Goal: Task Accomplishment & Management: Use online tool/utility

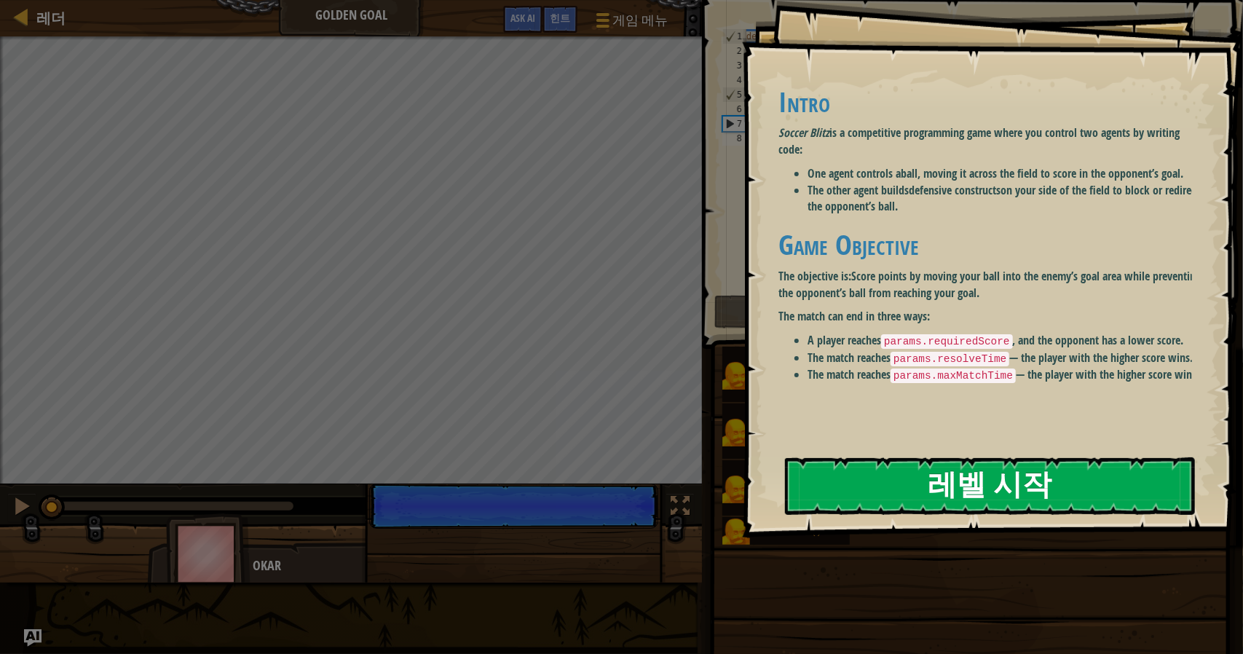
click at [968, 478] on button "레벨 시작" at bounding box center [990, 486] width 410 height 58
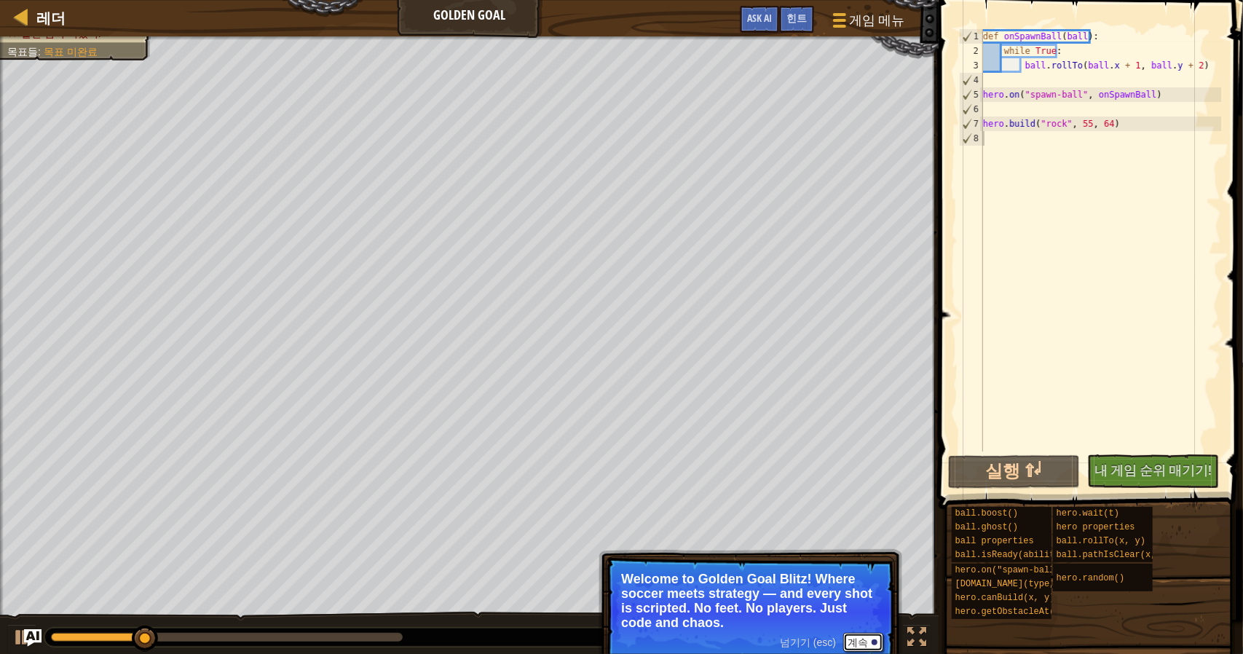
click at [870, 639] on button "계속" at bounding box center [863, 642] width 40 height 19
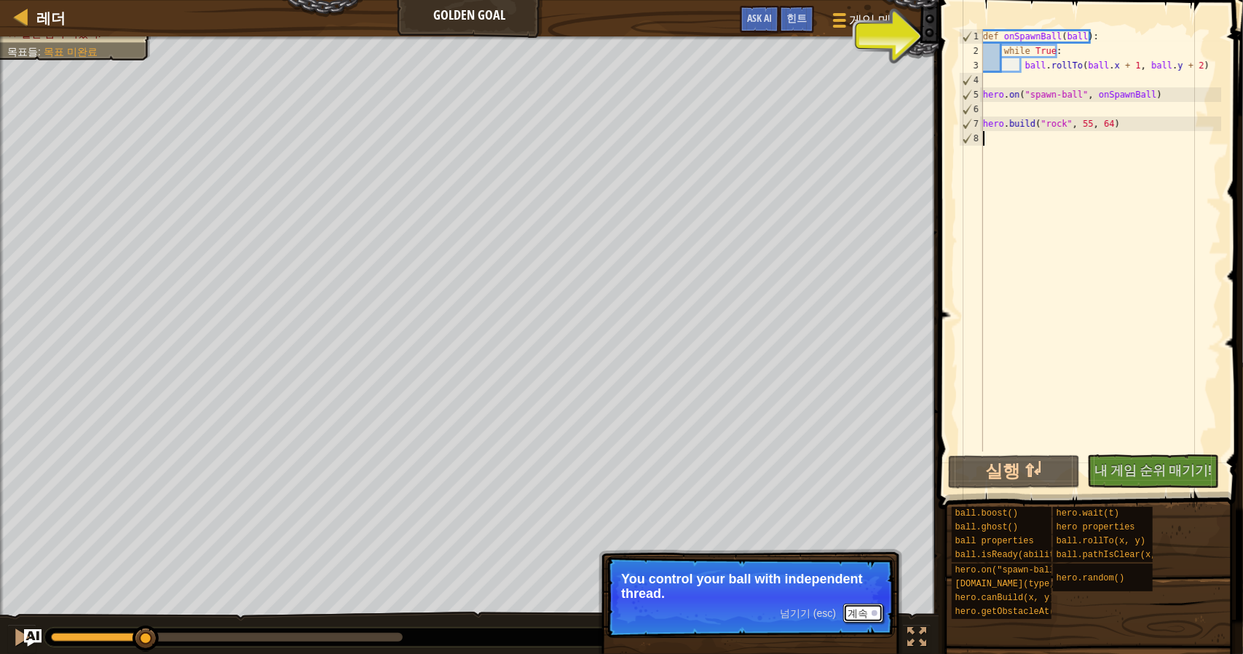
click at [875, 615] on div at bounding box center [875, 613] width 6 height 6
click at [858, 614] on button "계속" at bounding box center [863, 613] width 40 height 19
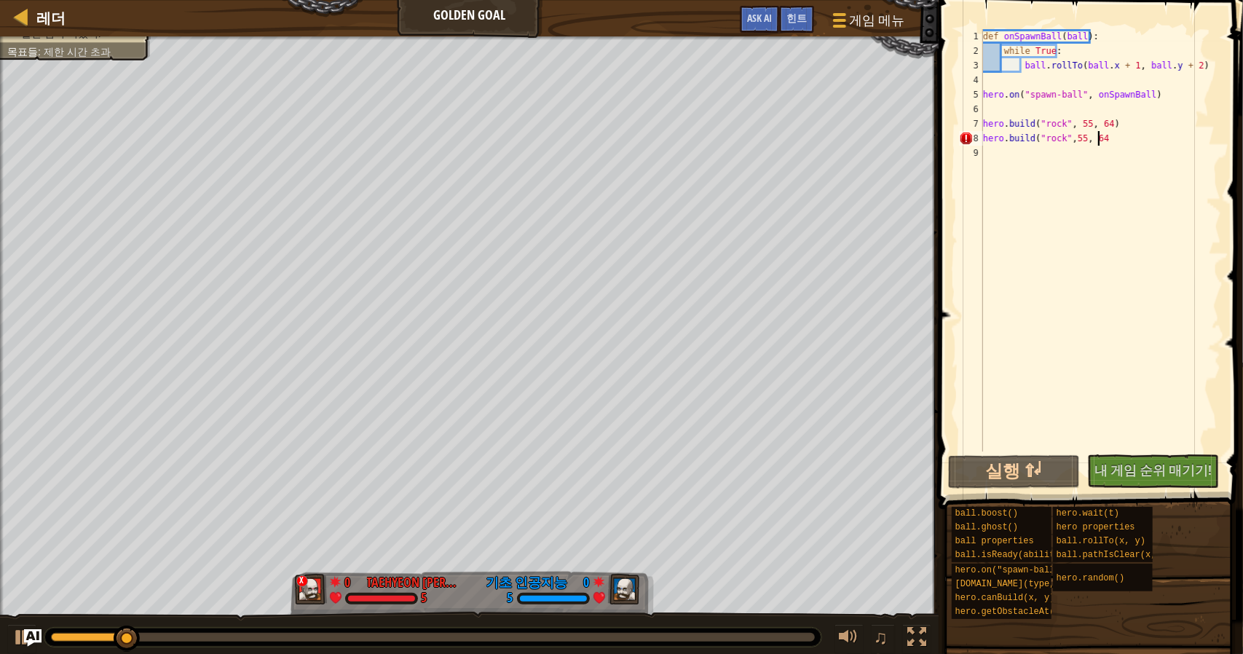
scroll to position [7, 9]
click at [1094, 139] on div "def onSpawnBall ( ball ) : while True : ball . rollTo ( ball . x + 1 , ball . y…" at bounding box center [1100, 254] width 241 height 451
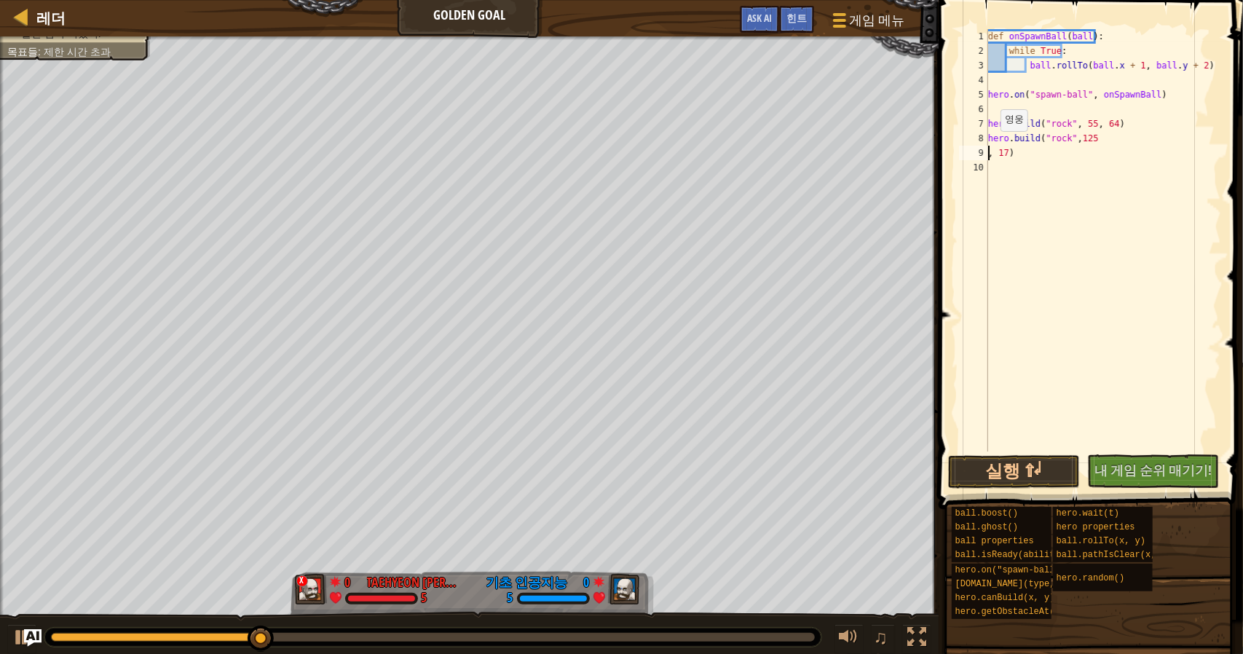
scroll to position [7, 1]
click at [974, 462] on button "실행 ⇧↵" at bounding box center [1014, 471] width 132 height 33
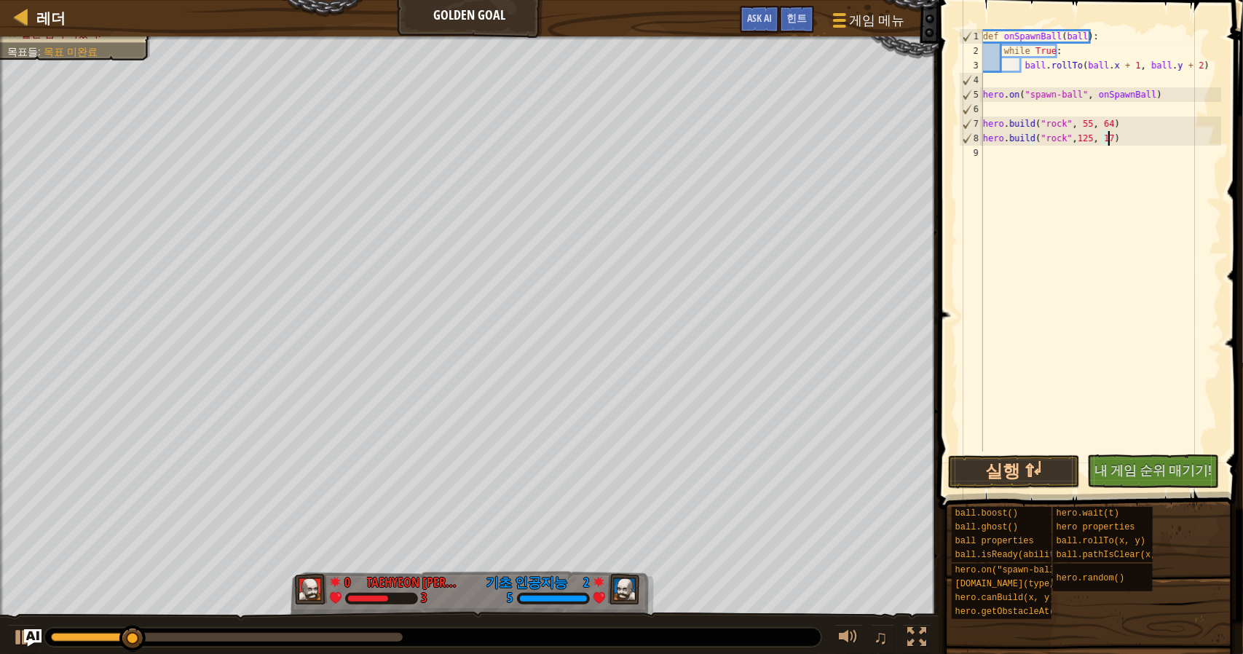
click at [1120, 141] on div "def onSpawnBall ( ball ) : while True : ball . rollTo ( ball . x + 1 , ball . y…" at bounding box center [1100, 254] width 241 height 451
click at [1078, 141] on div "def onSpawnBall ( ball ) : while True : ball . rollTo ( ball . x + 1 , ball . y…" at bounding box center [1100, 254] width 241 height 451
type textarea "hero.build("rock",132, 96)"
click at [1046, 466] on button "실행 ⇧↵" at bounding box center [1014, 471] width 132 height 33
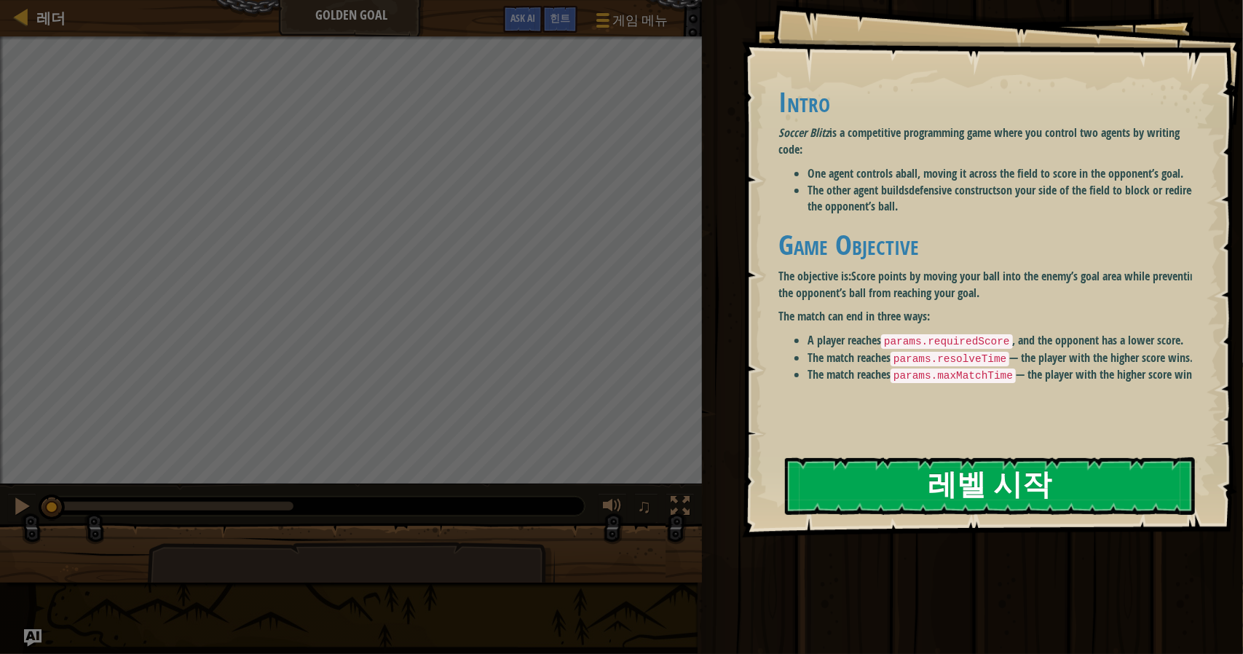
click at [1044, 489] on button "레벨 시작" at bounding box center [990, 486] width 410 height 58
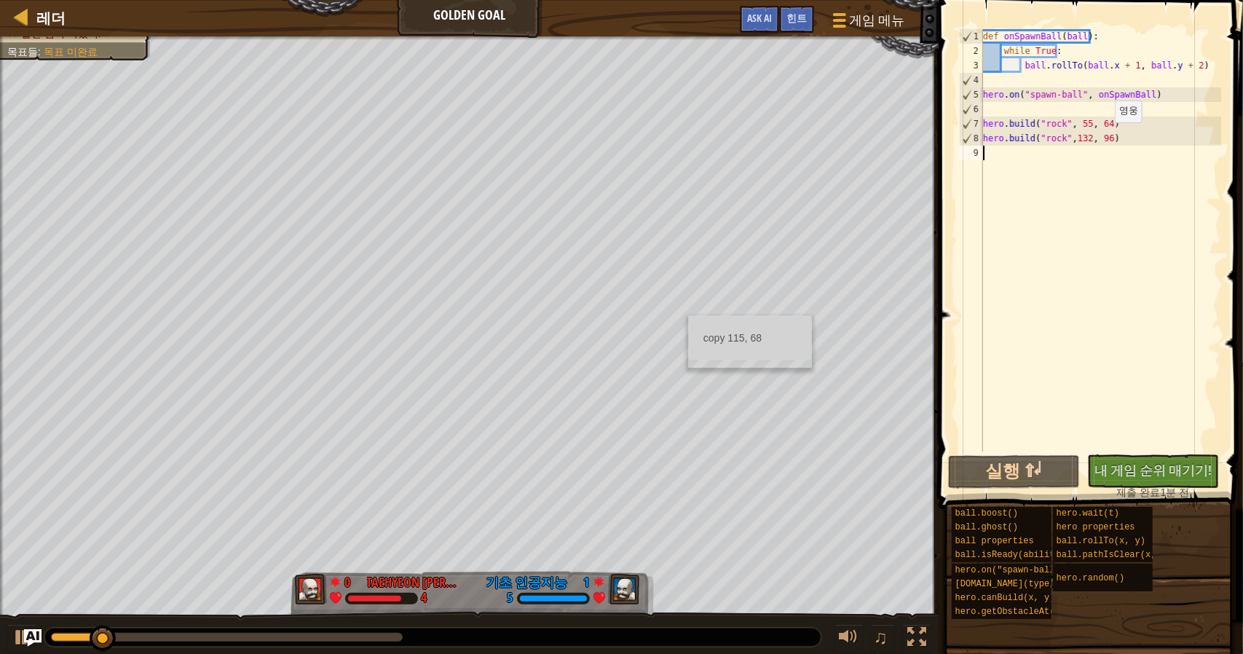
click at [1105, 133] on div "def onSpawnBall ( ball ) : while True : ball . rollTo ( ball . x + 1 , ball . y…" at bounding box center [1100, 254] width 241 height 451
type textarea "[DOMAIN_NAME]("rock",132, 96)"
click at [1119, 141] on div "def onSpawnBall ( ball ) : while True : ball . rollTo ( ball . x + 1 , ball . y…" at bounding box center [1100, 254] width 241 height 451
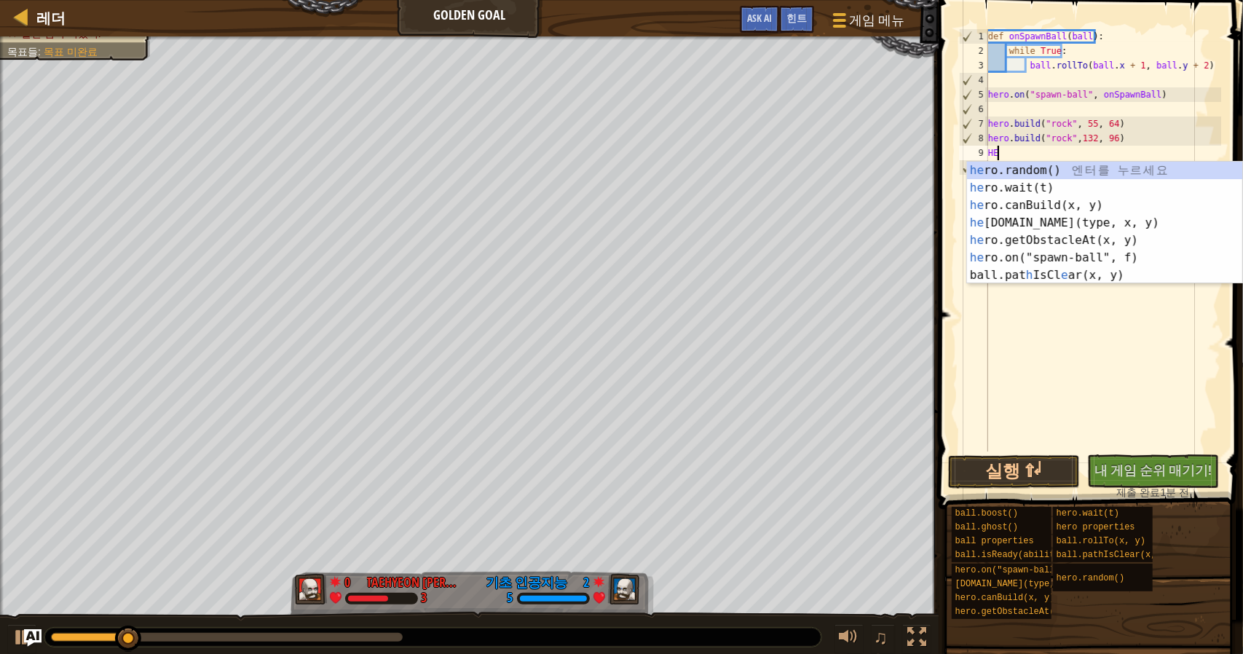
scroll to position [7, 0]
type textarea "H"
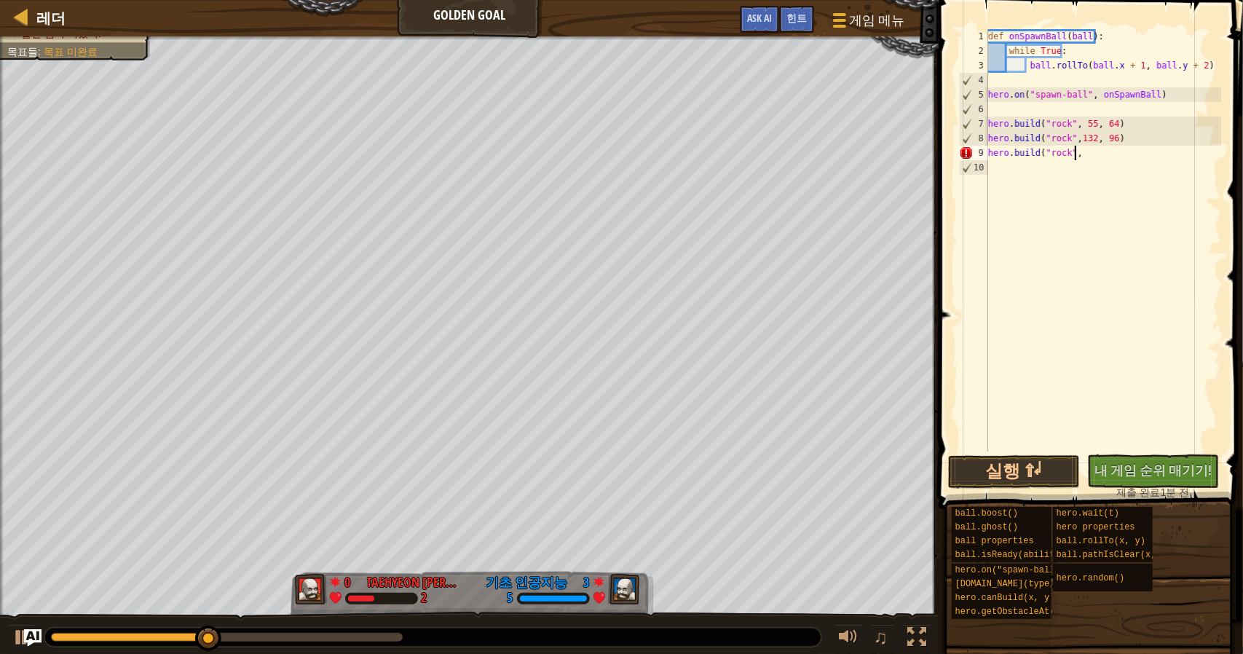
scroll to position [7, 7]
drag, startPoint x: 1094, startPoint y: 158, endPoint x: 989, endPoint y: 149, distance: 105.2
click at [989, 149] on div "def onSpawnBall ( ball ) : while True : ball . rollTo ( ball . x + 1 , ball . y…" at bounding box center [1103, 254] width 236 height 451
click at [1105, 157] on div "def onSpawnBall ( ball ) : while True : ball . rollTo ( ball . x + 1 , ball . y…" at bounding box center [1103, 240] width 236 height 422
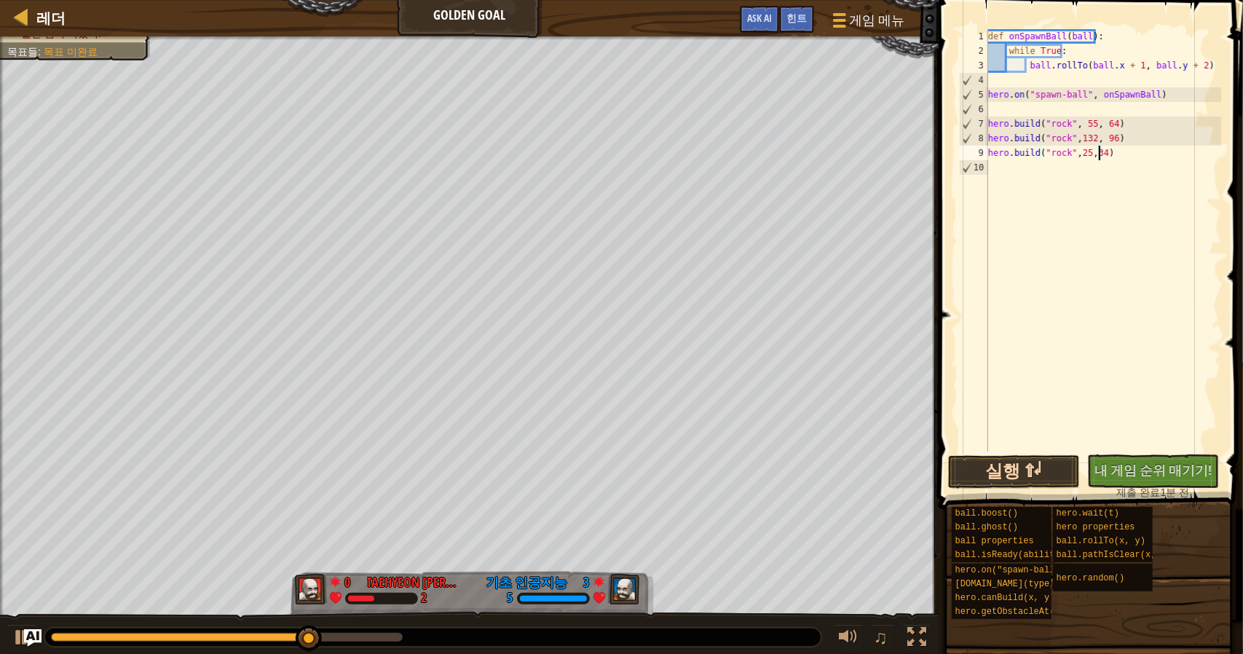
type textarea "[DOMAIN_NAME]("rock",25,34)"
click at [1042, 467] on button "실행 ⇧↵" at bounding box center [1014, 471] width 132 height 33
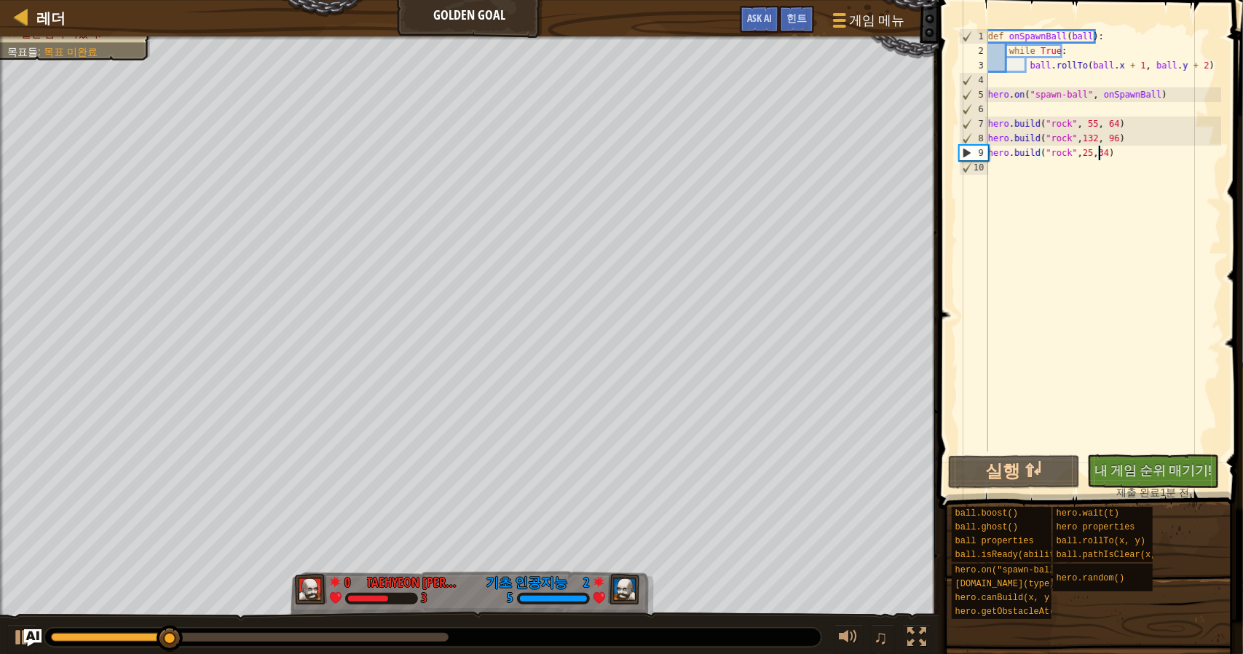
click at [1122, 146] on div "def onSpawnBall ( ball ) : while True : ball . rollTo ( ball . x + 1 , ball . y…" at bounding box center [1103, 254] width 236 height 451
paste textarea "hero.build("rock",)"
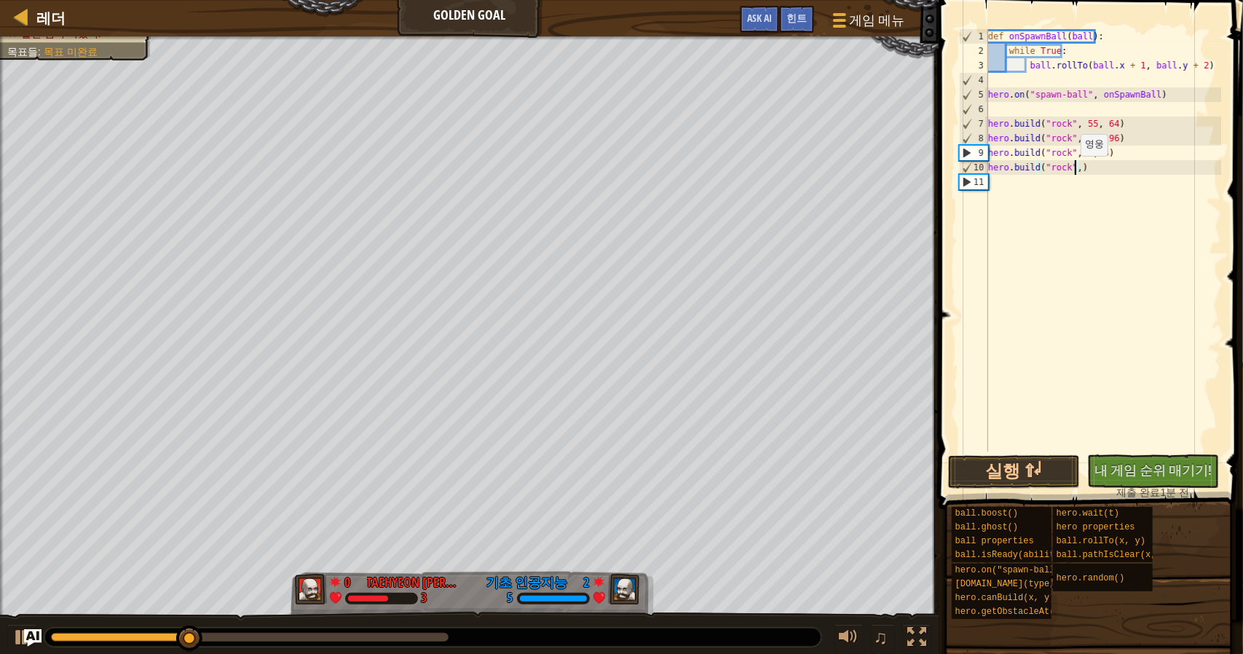
click at [1073, 170] on div "def onSpawnBall ( ball ) : while True : ball . rollTo ( ball . x + 1 , ball . y…" at bounding box center [1103, 254] width 236 height 451
type textarea "hero.build("rock",25,96)"
click at [1050, 471] on button "실행 ⇧↵" at bounding box center [1014, 471] width 132 height 33
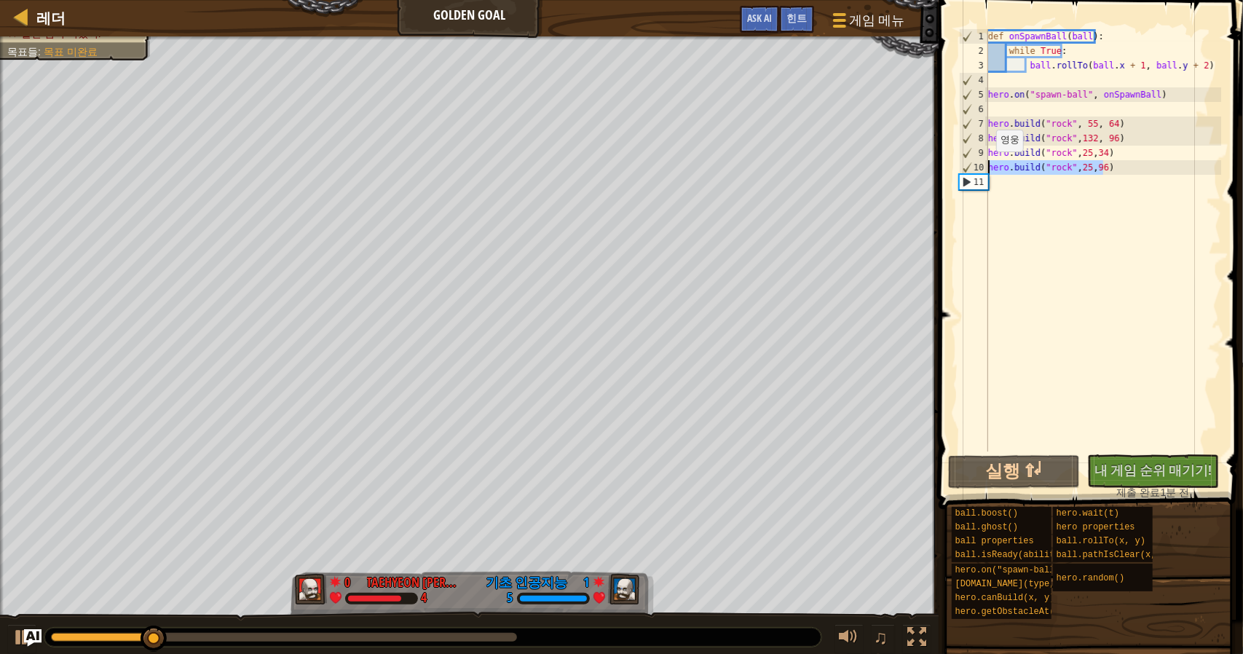
drag, startPoint x: 1155, startPoint y: 170, endPoint x: 981, endPoint y: 167, distance: 174.0
click at [981, 167] on div "hero.build("rock",25,96) 1 2 3 4 5 6 7 8 9 10 11 def onSpawnBall ( ball ) : whi…" at bounding box center [1088, 240] width 265 height 422
click at [1153, 186] on div "def onSpawnBall ( ball ) : while True : ball . rollTo ( ball . x + 1 , ball . y…" at bounding box center [1103, 254] width 236 height 451
click at [1148, 166] on div "def onSpawnBall ( ball ) : while True : ball . rollTo ( ball . x + 1 , ball . y…" at bounding box center [1103, 254] width 236 height 451
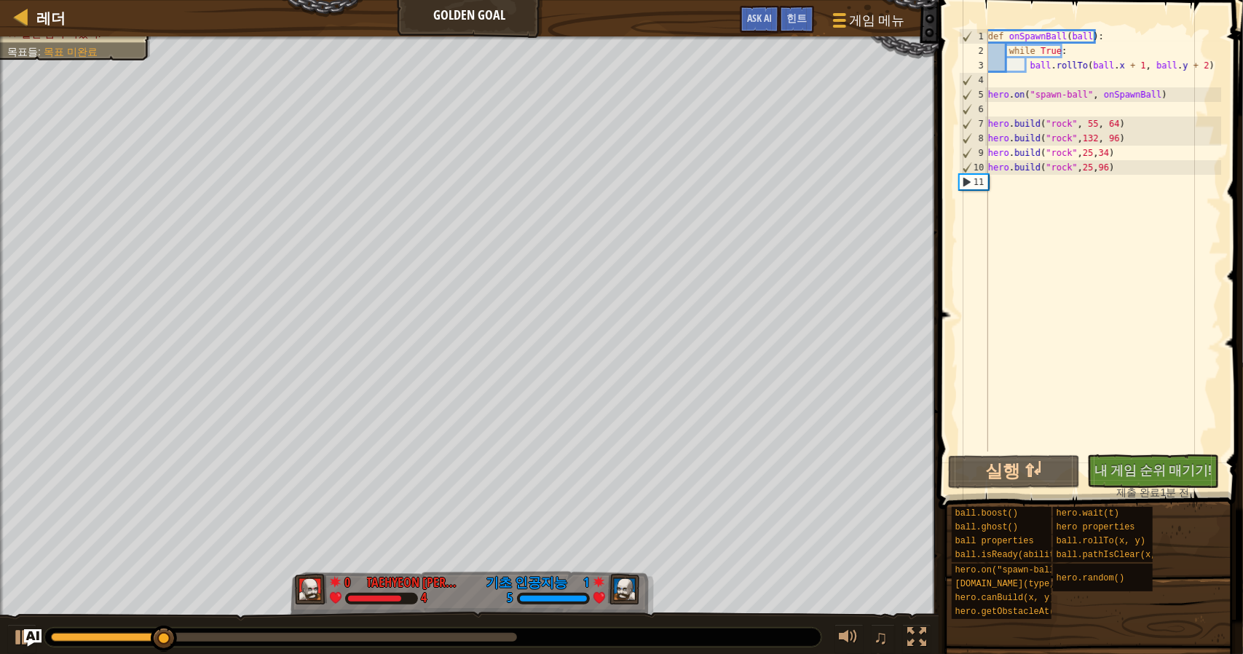
type textarea "hero.build("rock",25,96)"
paste textarea "hero.build("rock",)"
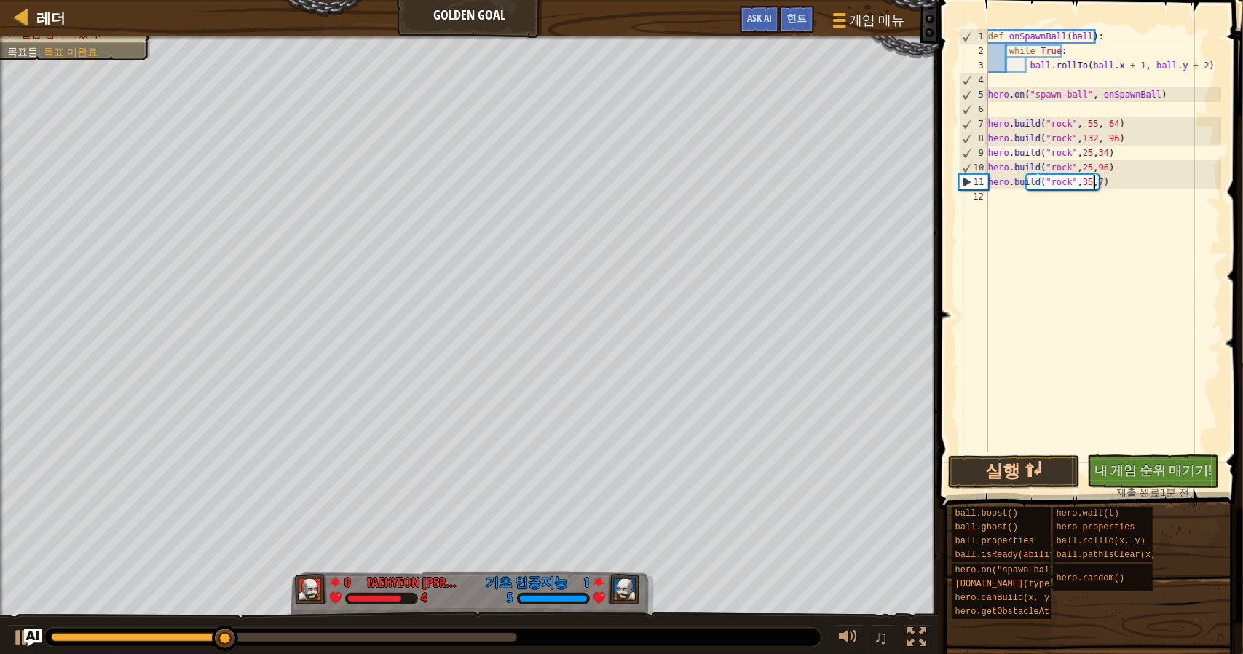
scroll to position [7, 9]
type textarea "hero.build("rock",35,70)"
click at [1044, 477] on button "실행 ⇧↵" at bounding box center [1014, 471] width 132 height 33
click at [1131, 183] on div "def onSpawnBall ( ball ) : while True : ball . rollTo ( ball . x + 1 , ball . y…" at bounding box center [1103, 254] width 236 height 451
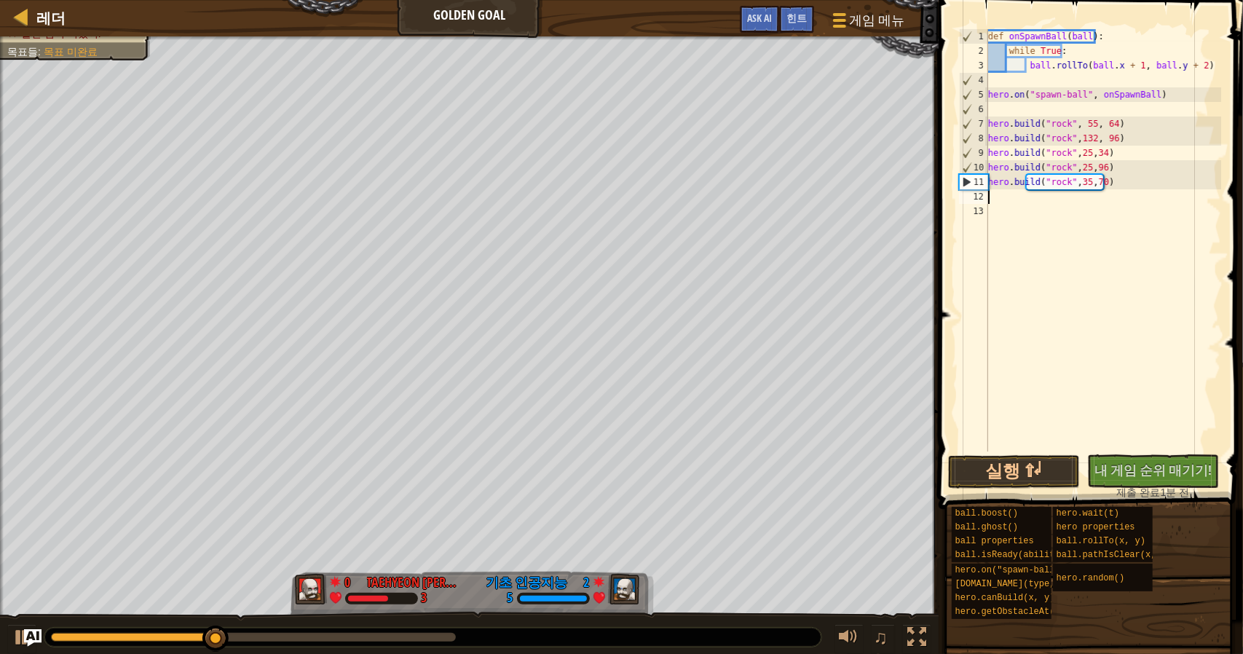
paste textarea "hero.build("rock",)"
click at [1075, 196] on div "def onSpawnBall ( ball ) : while True : ball . rollTo ( ball . x + 1 , ball . y…" at bounding box center [1103, 254] width 236 height 451
type textarea "hero.build("rock",37,53)"
click at [1011, 468] on button "실행 ⇧↵" at bounding box center [1014, 471] width 132 height 33
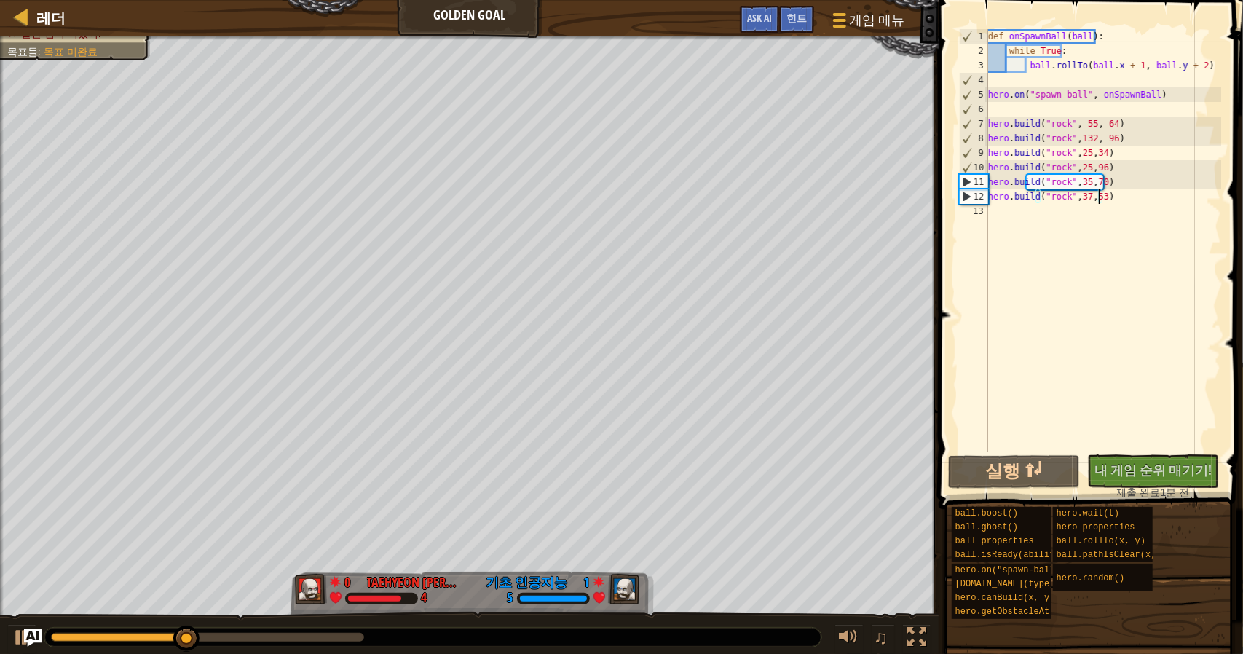
click at [1129, 197] on div "def onSpawnBall ( ball ) : while True : ball . rollTo ( ball . x + 1 , ball . y…" at bounding box center [1103, 254] width 236 height 451
paste textarea "hero.build("rock",)"
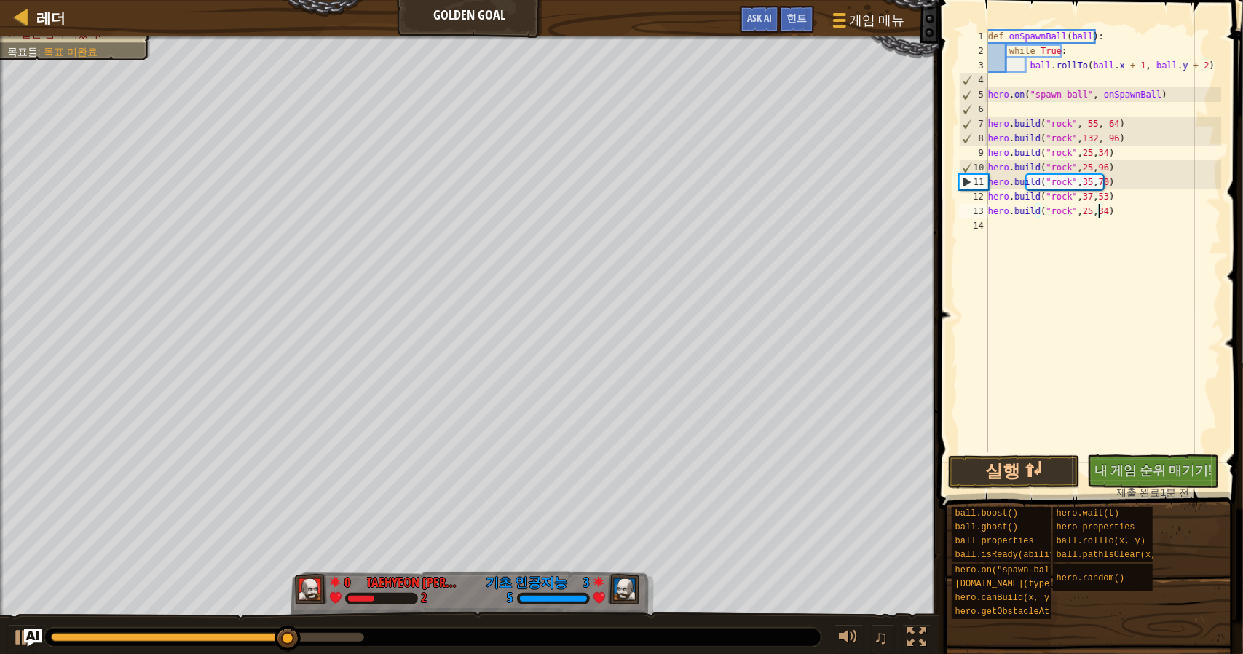
scroll to position [7, 9]
type textarea "hero.build("rock",25,34)"
click at [989, 462] on button "실행 ⇧↵" at bounding box center [1014, 471] width 132 height 33
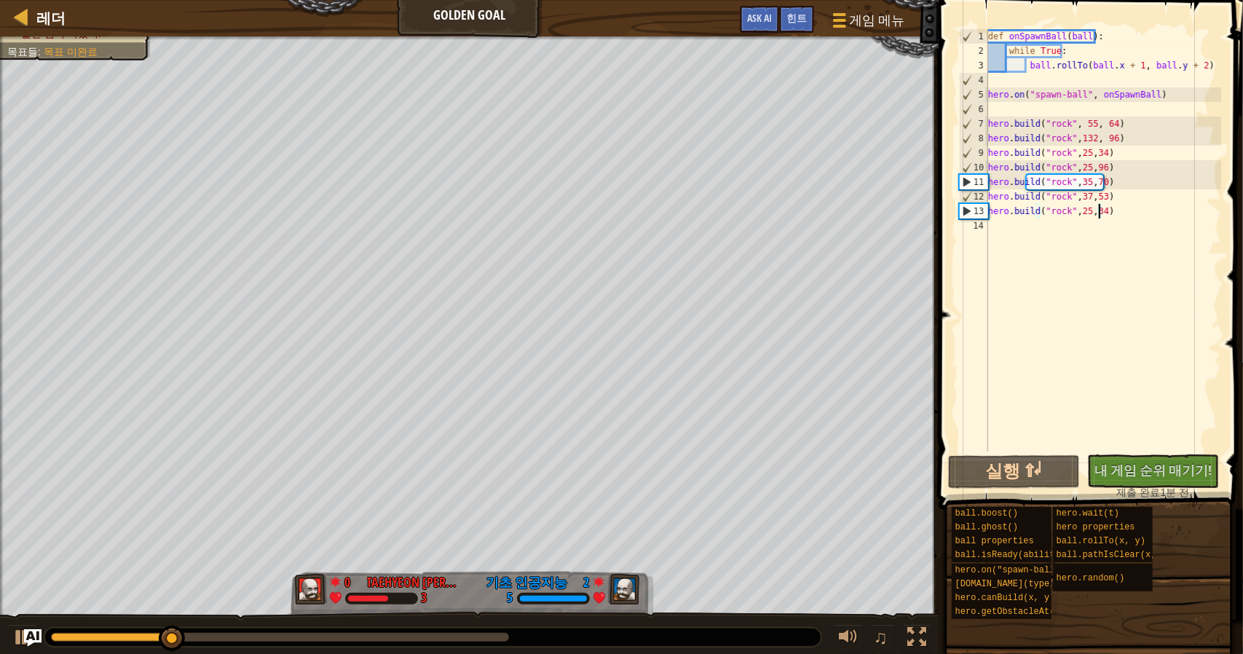
click at [1119, 213] on div "def onSpawnBall ( ball ) : while True : ball . rollTo ( ball . x + 1 , ball . y…" at bounding box center [1103, 254] width 236 height 451
paste textarea "hero.build("rock",)"
click at [1074, 226] on div "def onSpawnBall ( ball ) : while True : ball . rollTo ( ball . x + 1 , ball . y…" at bounding box center [1103, 254] width 236 height 451
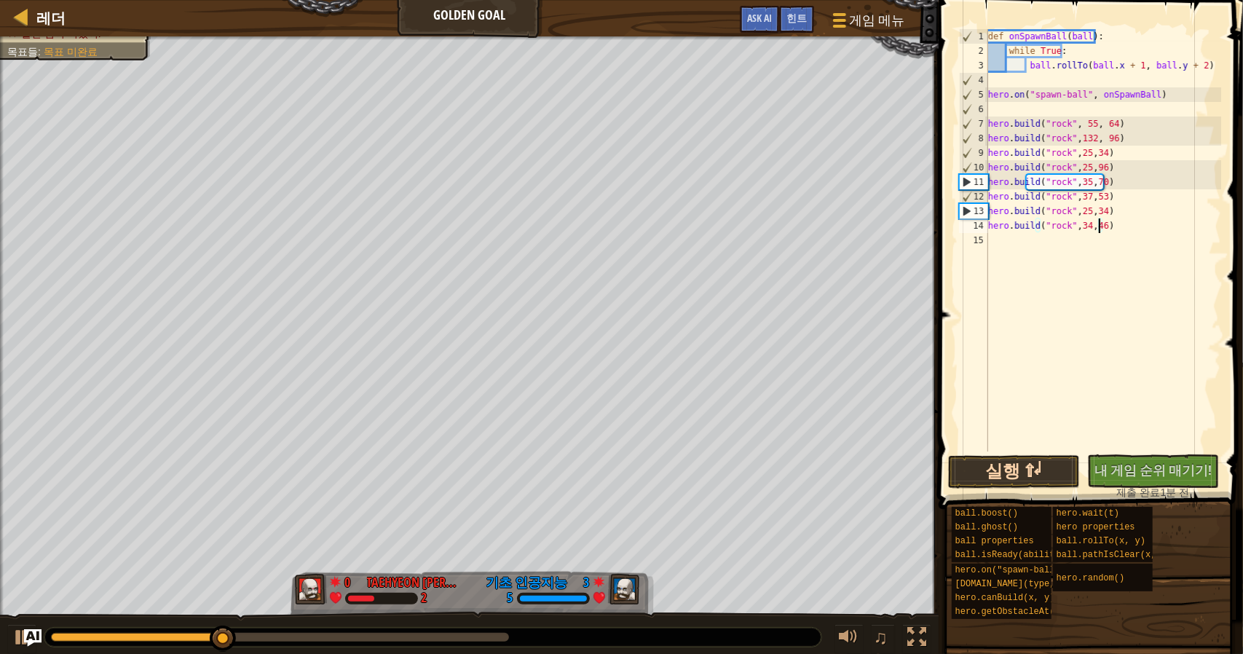
type textarea "hero.build("rock",34,46)"
click at [1057, 482] on button "실행 ⇧↵" at bounding box center [1014, 471] width 132 height 33
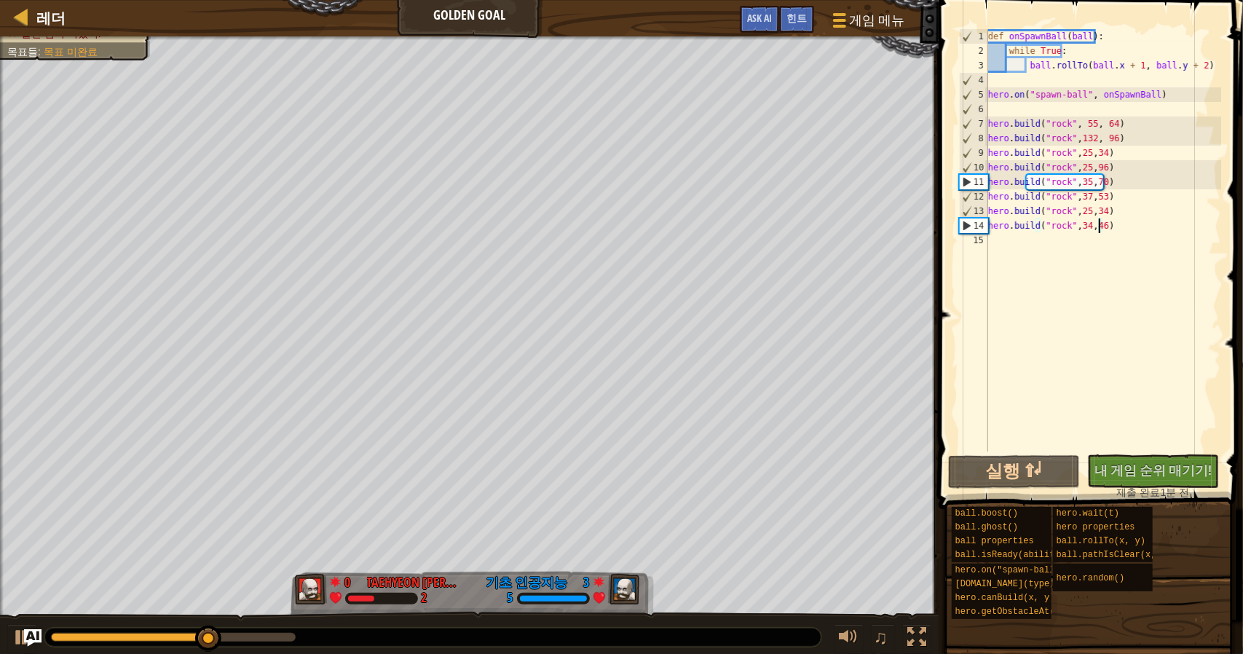
click at [1107, 222] on div "def onSpawnBall ( ball ) : while True : ball . rollTo ( ball . x + 1 , ball . y…" at bounding box center [1103, 254] width 236 height 451
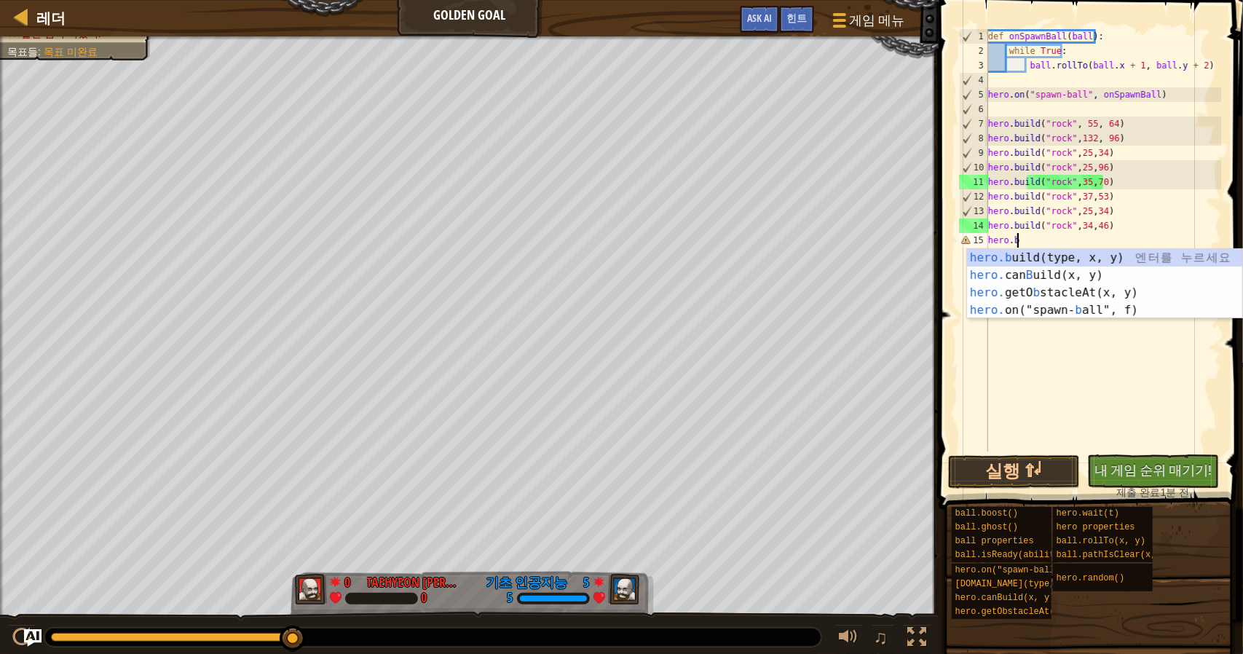
scroll to position [7, 1]
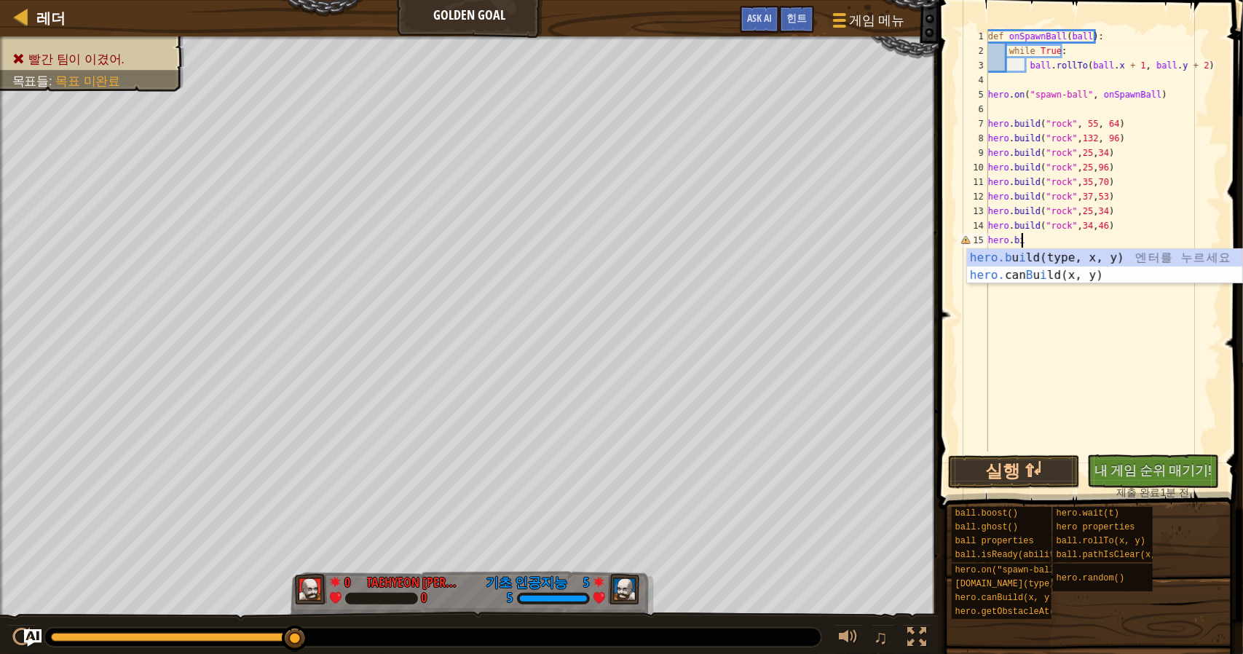
type textarea "hero.b"
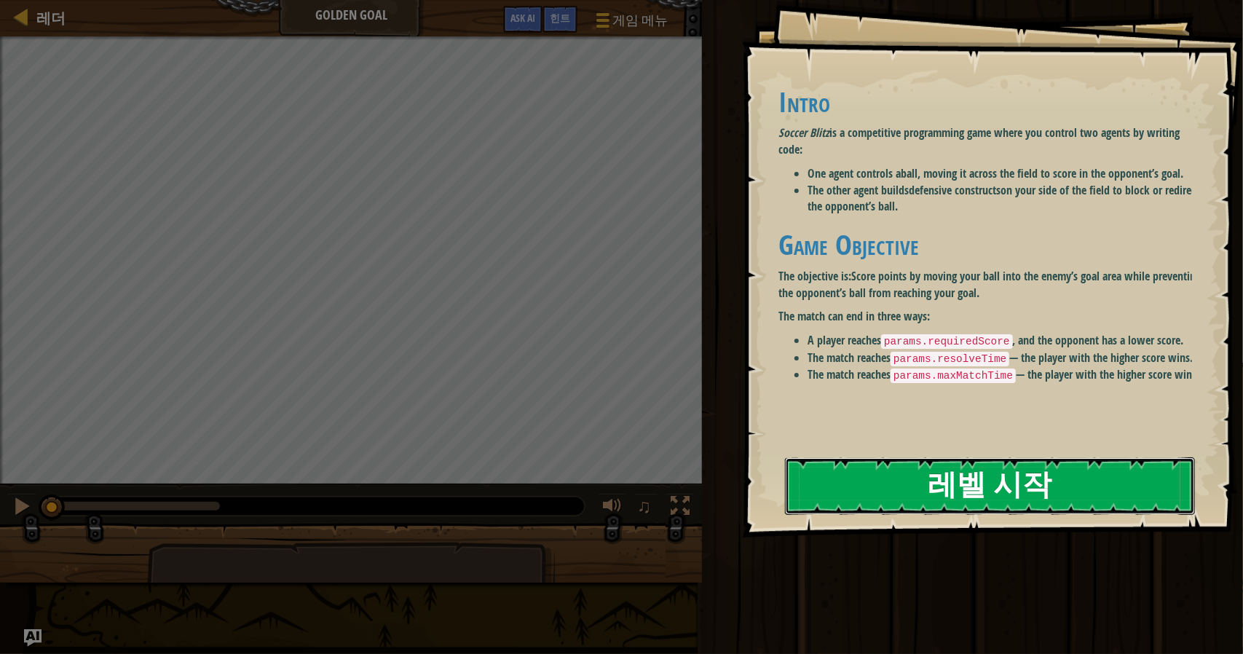
click at [992, 480] on button "레벨 시작" at bounding box center [990, 486] width 410 height 58
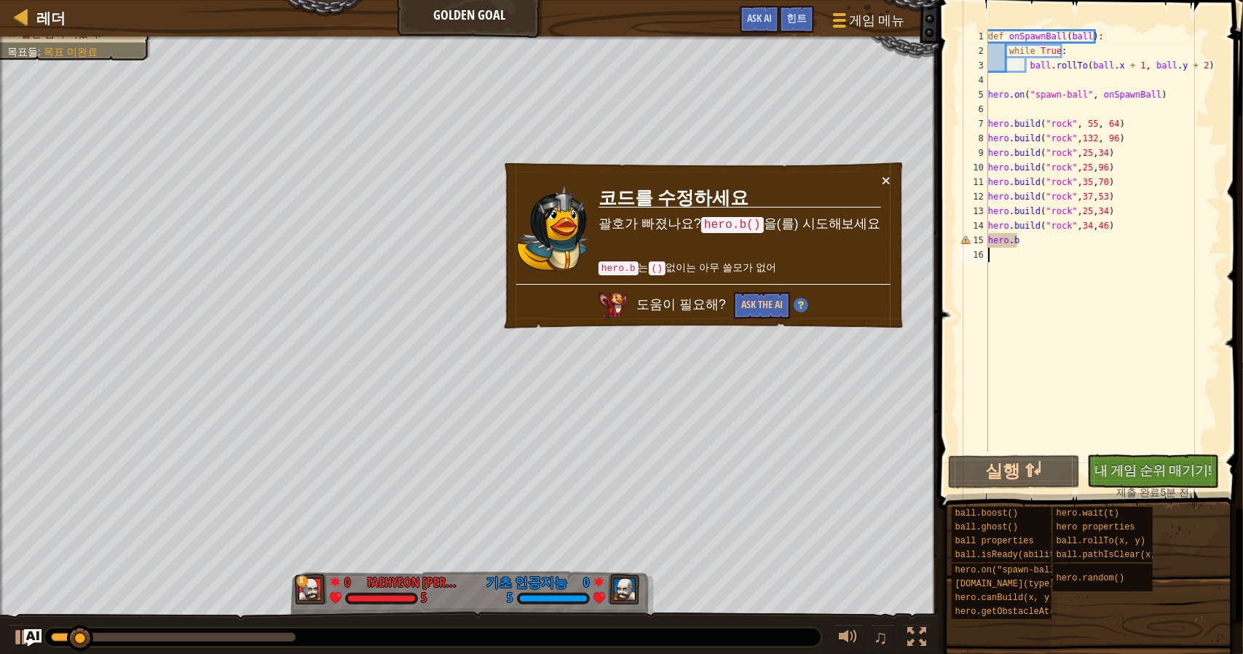
click at [879, 181] on td "코드를 수정하세요 괄호가 빠졌나요? hero.b() 을(를) 시도해보세요 hero.b 는 () 없이는 아무 쓸모가 없어" at bounding box center [740, 228] width 284 height 111
click at [885, 175] on button "×" at bounding box center [886, 180] width 9 height 15
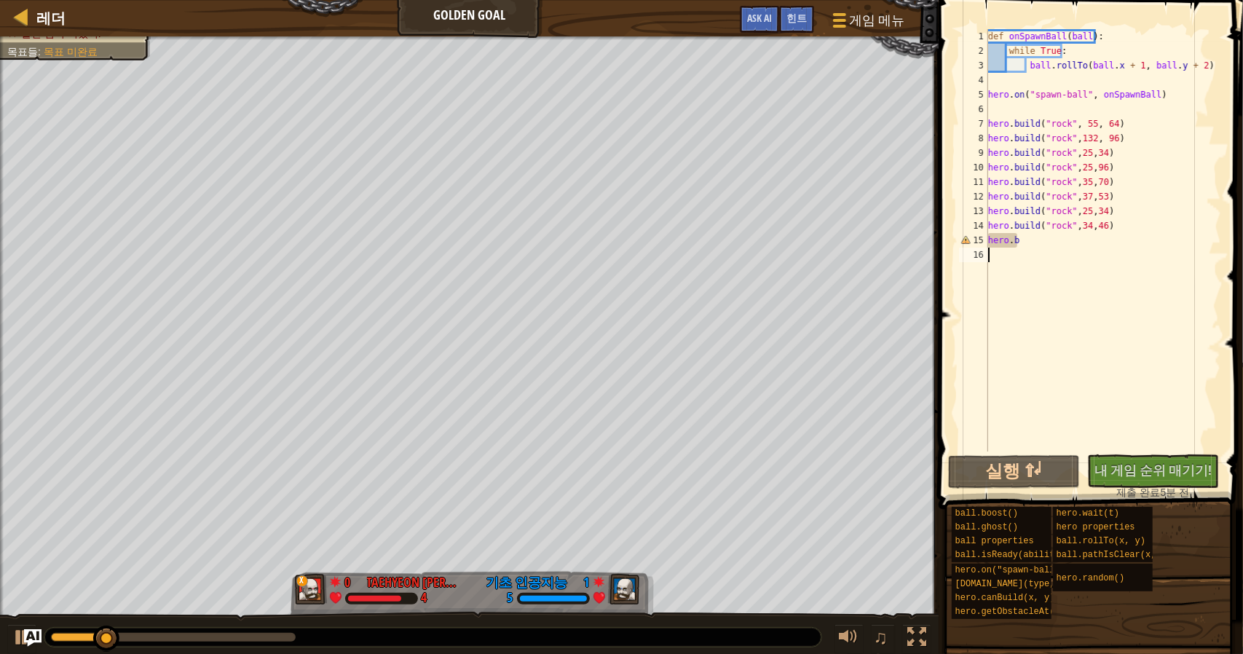
click at [1056, 235] on div "def onSpawnBall ( ball ) : while True : ball . rollTo ( ball . x + 1 , ball . y…" at bounding box center [1103, 254] width 236 height 451
type textarea "hero.b"
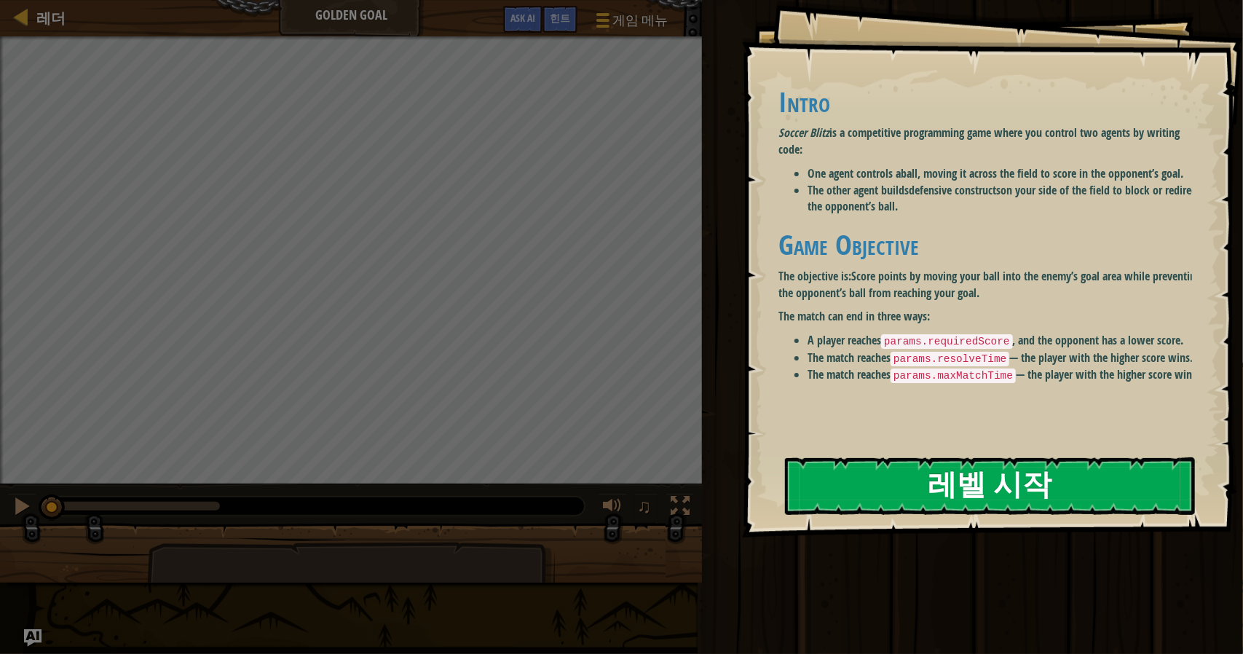
click at [957, 478] on button "레벨 시작" at bounding box center [990, 486] width 410 height 58
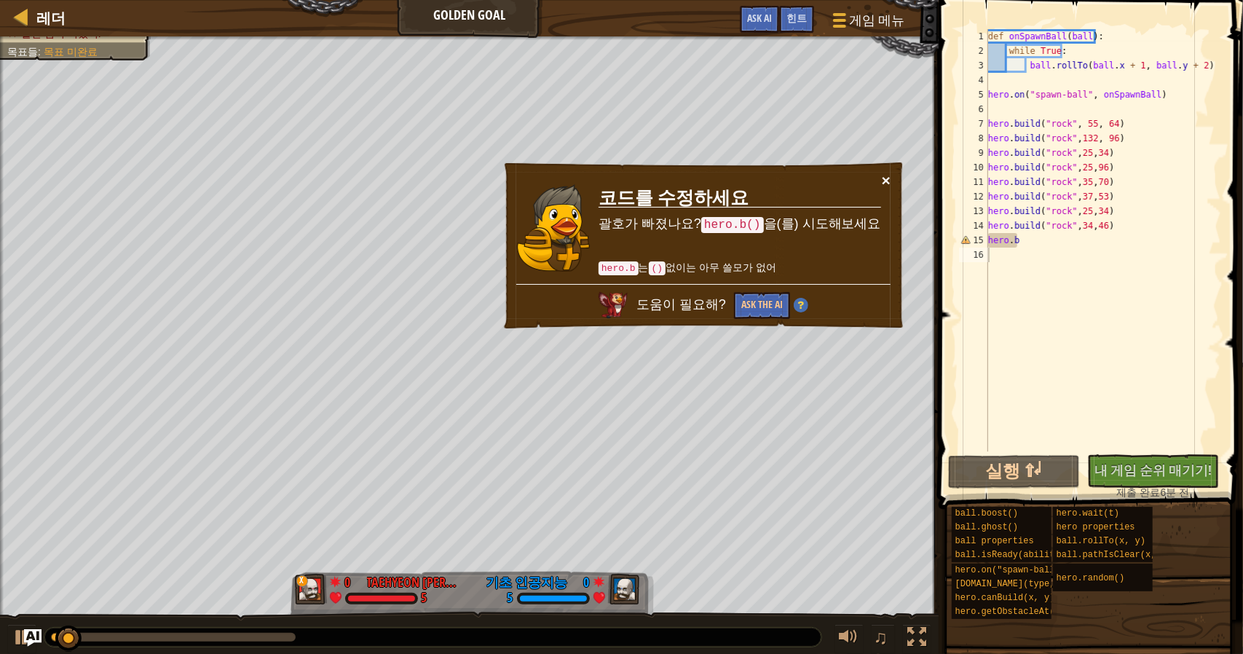
click at [890, 172] on div "× 코드를 수정하세요 괄호가 빠졌나요? hero.b() 을(를) 시도해보세요 hero.b 는 () 없이는 아무 쓸모가 없어 도움이 필요해? A…" at bounding box center [703, 246] width 403 height 170
click at [885, 178] on button "×" at bounding box center [886, 180] width 9 height 15
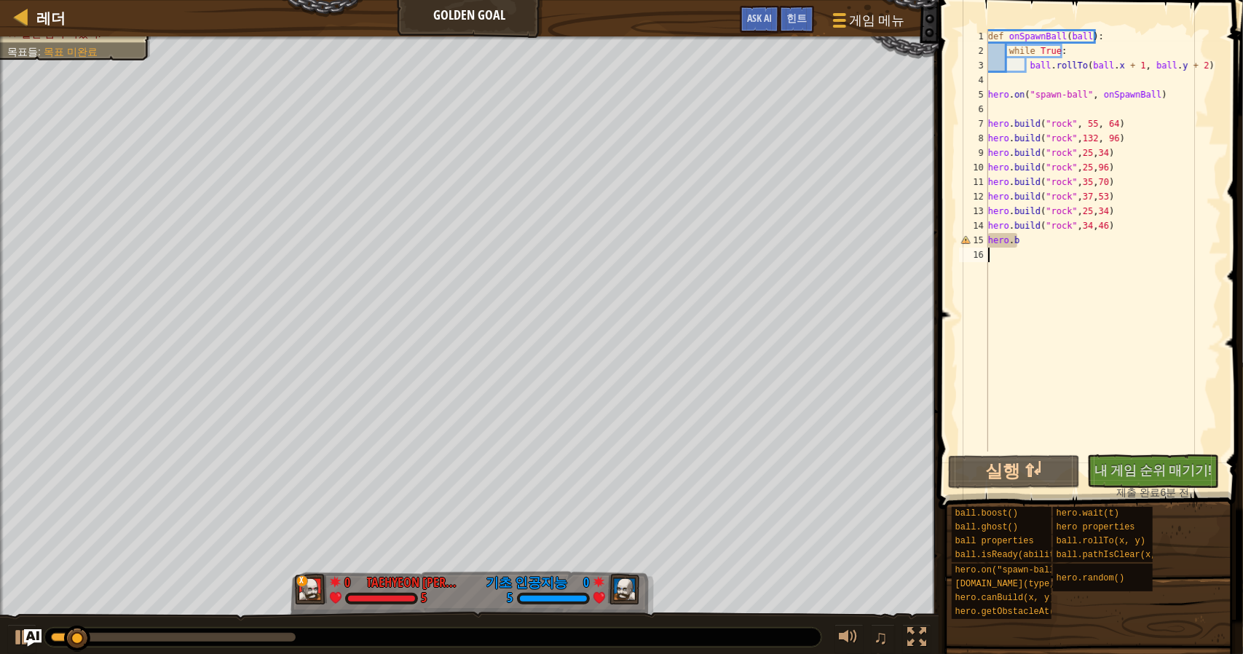
click at [1172, 272] on div "def onSpawnBall ( ball ) : while True : ball . rollTo ( ball . x + 1 , ball . y…" at bounding box center [1103, 254] width 236 height 451
click at [1094, 248] on div "def onSpawnBall ( ball ) : while True : ball . rollTo ( ball . x + 1 , ball . y…" at bounding box center [1103, 254] width 236 height 451
drag, startPoint x: 1057, startPoint y: 244, endPoint x: 1135, endPoint y: 218, distance: 82.0
click at [1135, 218] on div "def onSpawnBall ( ball ) : while True : ball . rollTo ( ball . x + 1 , ball . y…" at bounding box center [1103, 254] width 236 height 451
click at [1060, 222] on div "def onSpawnBall ( ball ) : while True : ball . rollTo ( ball . x + 1 , ball . y…" at bounding box center [1103, 254] width 236 height 451
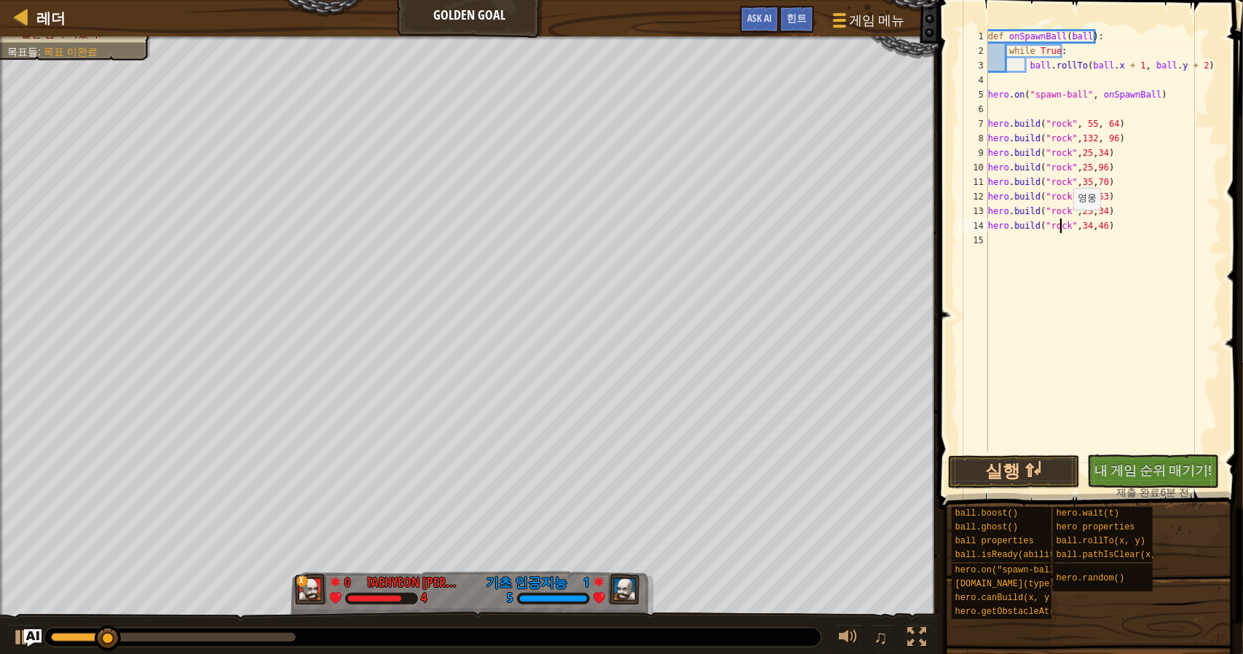
click at [1066, 224] on div "def onSpawnBall ( ball ) : while True : ball . rollTo ( ball . x + 1 , ball . y…" at bounding box center [1103, 254] width 236 height 451
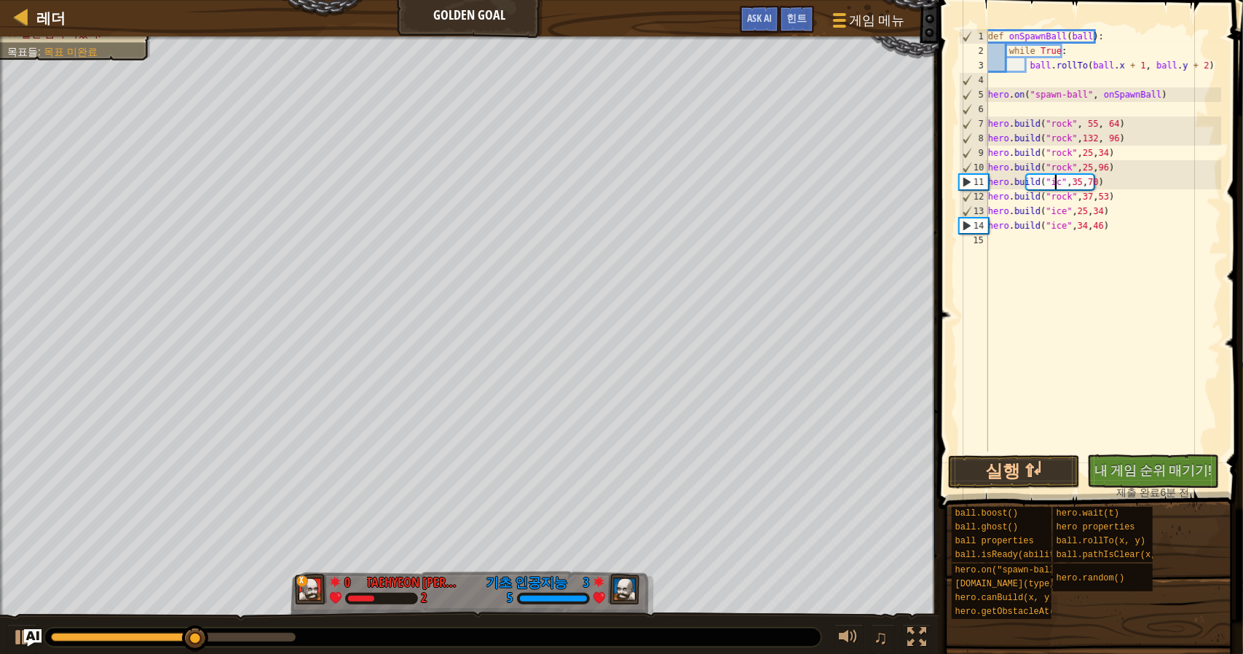
scroll to position [7, 6]
type textarea "[DOMAIN_NAME]("ice",35,70)"
click at [1043, 478] on button "실행 ⇧↵" at bounding box center [1014, 471] width 132 height 33
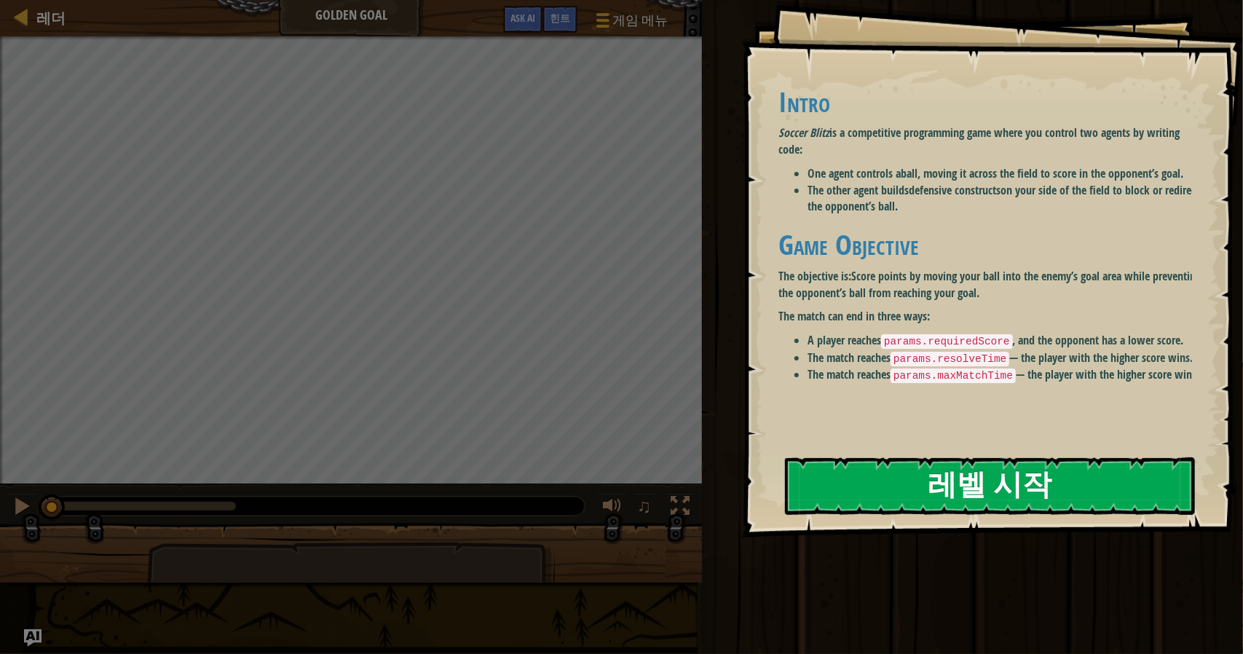
click at [1139, 474] on button "레벨 시작" at bounding box center [990, 486] width 410 height 58
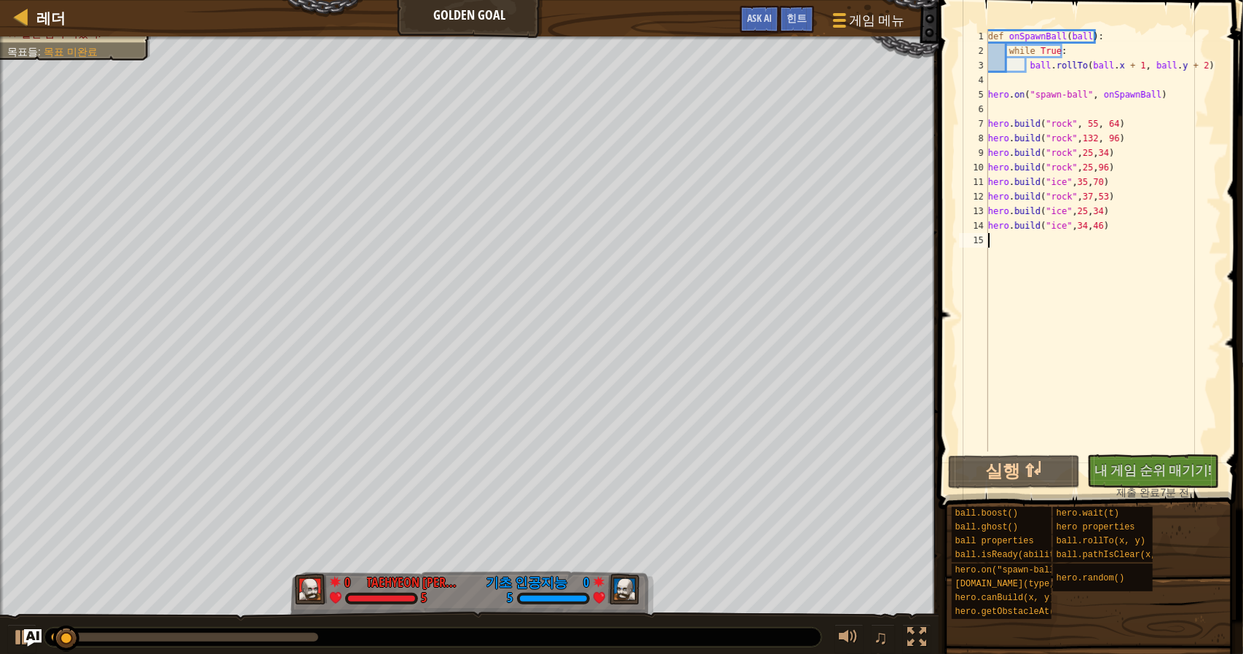
click at [1139, 239] on div "def onSpawnBall ( ball ) : while True : ball . rollTo ( ball . x + 1 , ball . y…" at bounding box center [1103, 254] width 236 height 451
click at [1103, 224] on div "def onSpawnBall ( ball ) : while True : ball . rollTo ( ball . x + 1 , ball . y…" at bounding box center [1103, 254] width 236 height 451
type textarea "[DOMAIN_NAME]("ice",34,46)"
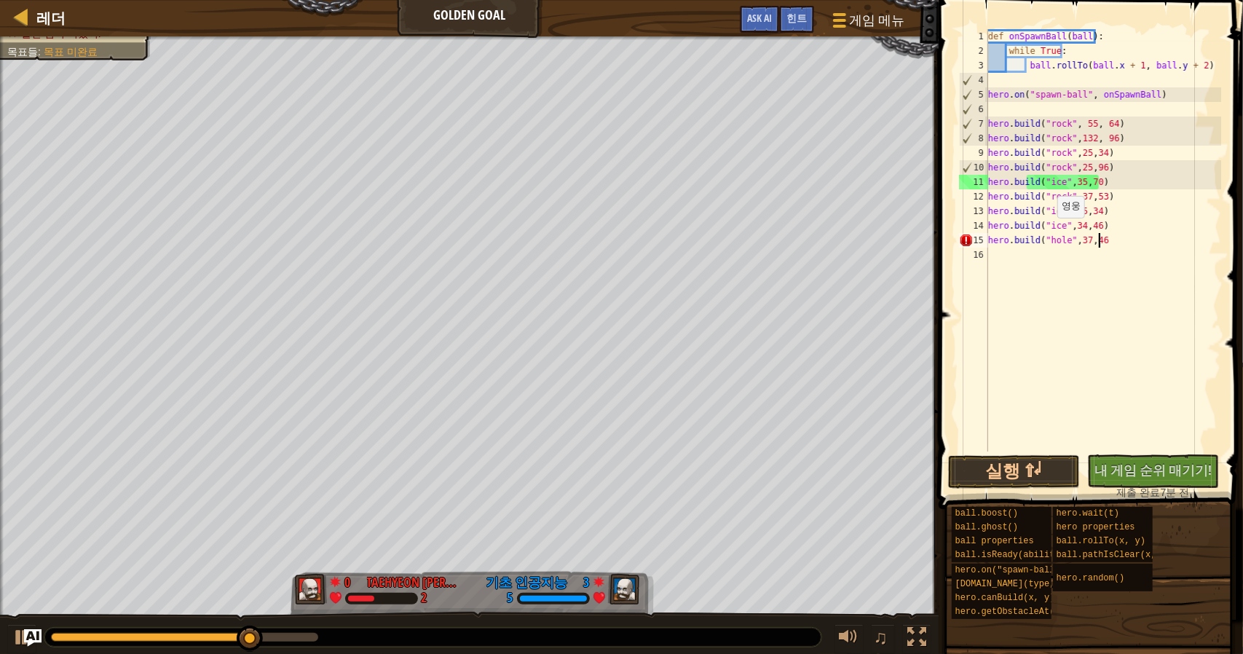
scroll to position [7, 9]
type textarea "[DOMAIN_NAME]("hole",37,46)"
click at [1024, 469] on button "실행 ⇧↵" at bounding box center [1014, 471] width 132 height 33
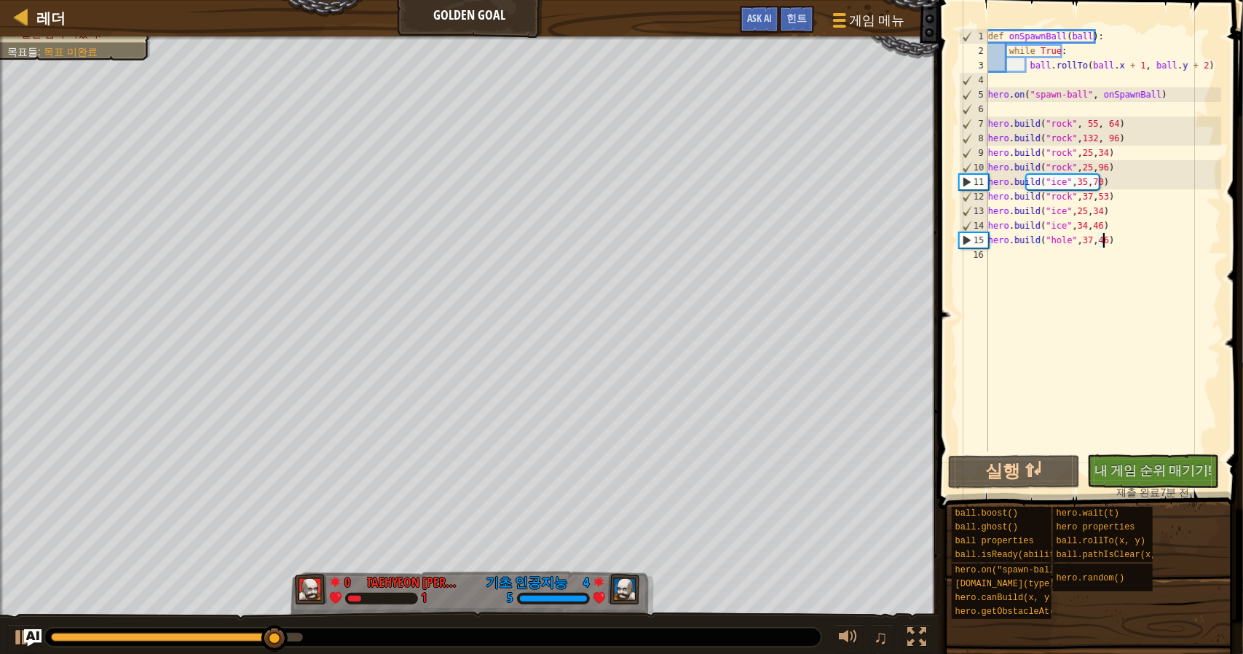
scroll to position [7, 0]
paste textarea "[DOMAIN_NAME]("rock",)"
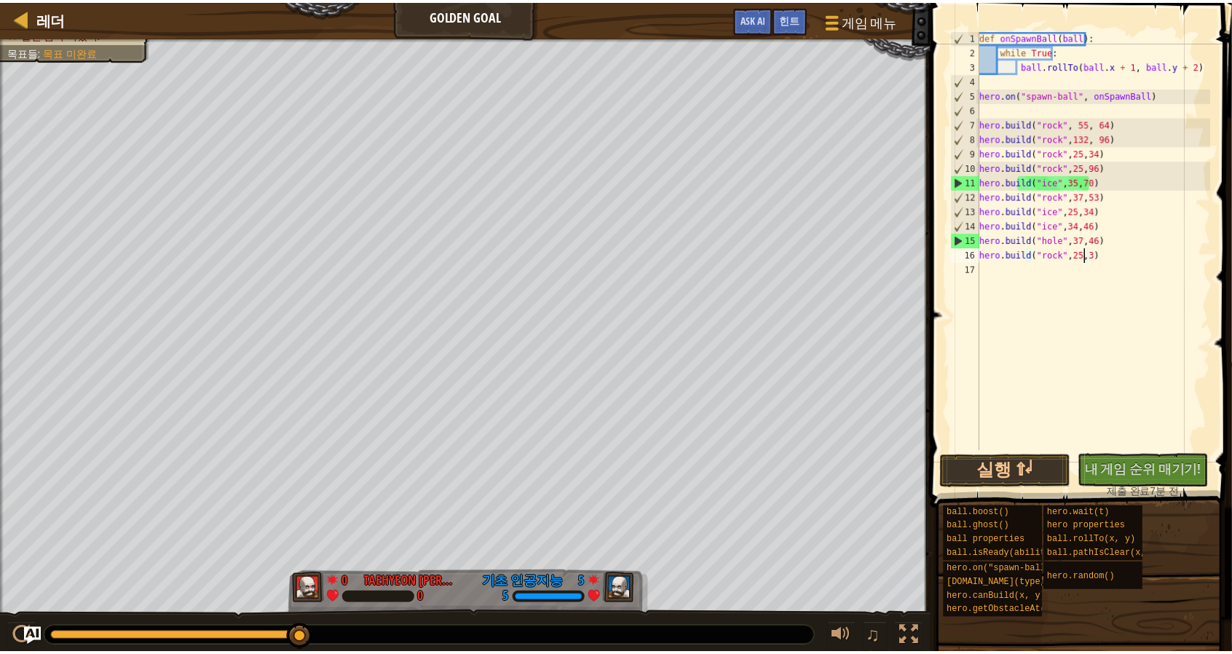
scroll to position [7, 9]
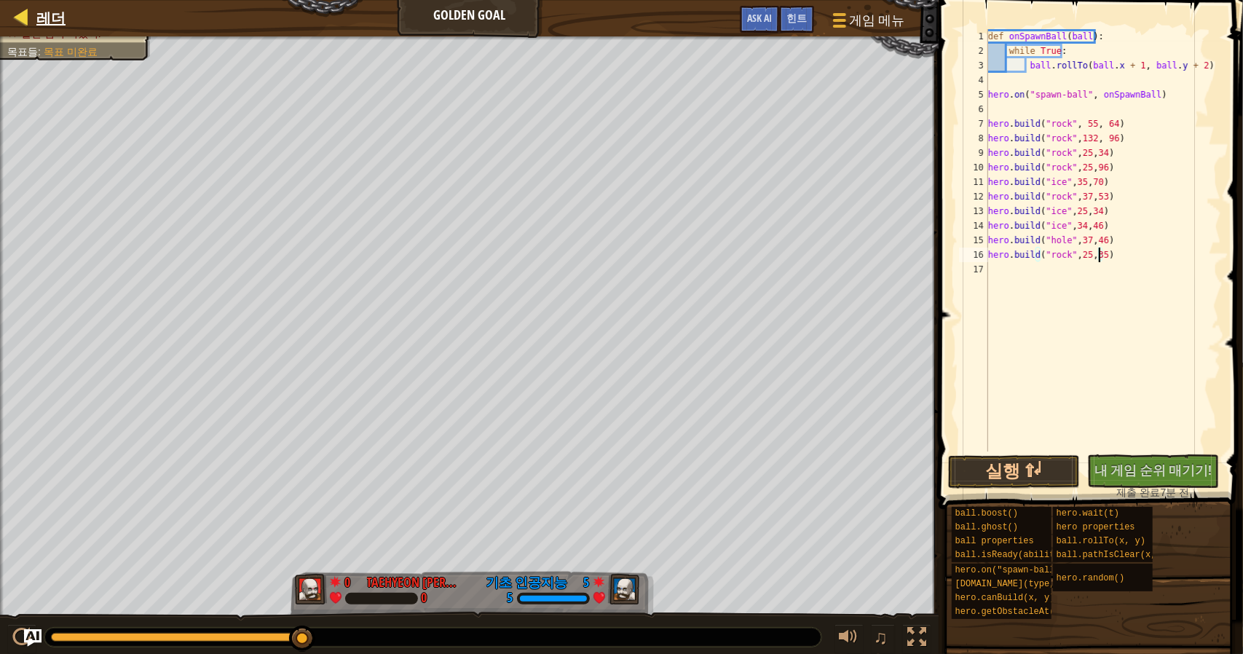
type textarea "[DOMAIN_NAME]("rock",25,35)"
click at [31, 13] on div at bounding box center [22, 17] width 18 height 18
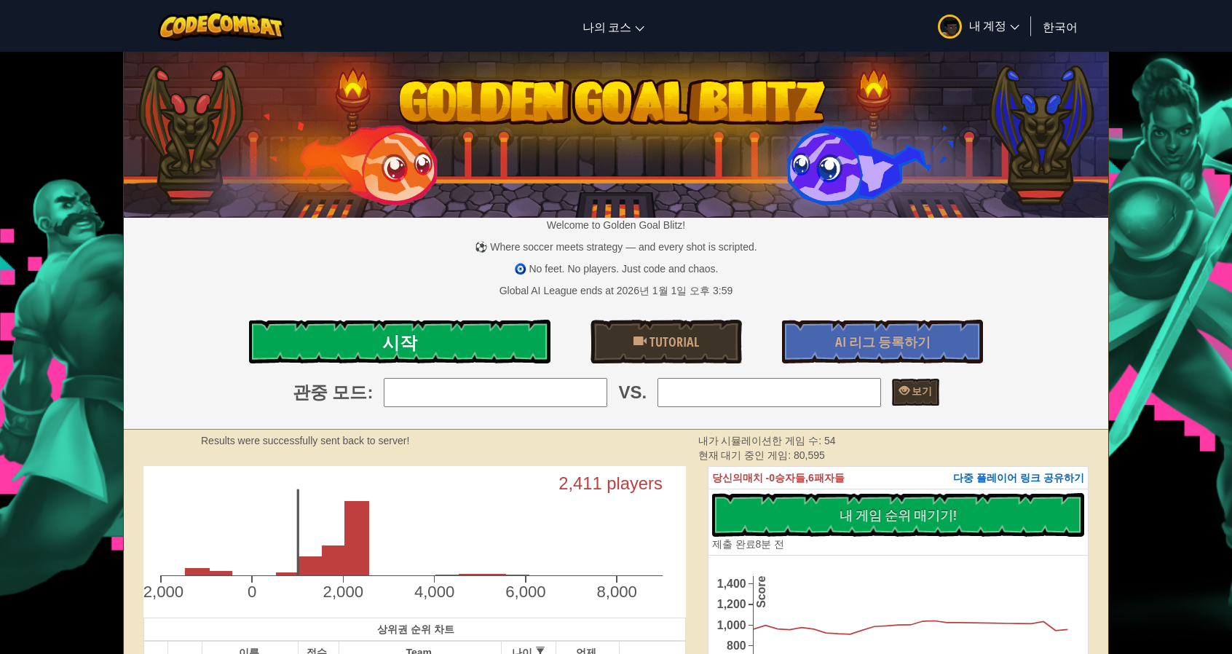
click at [371, 340] on link "시작" at bounding box center [399, 342] width 301 height 44
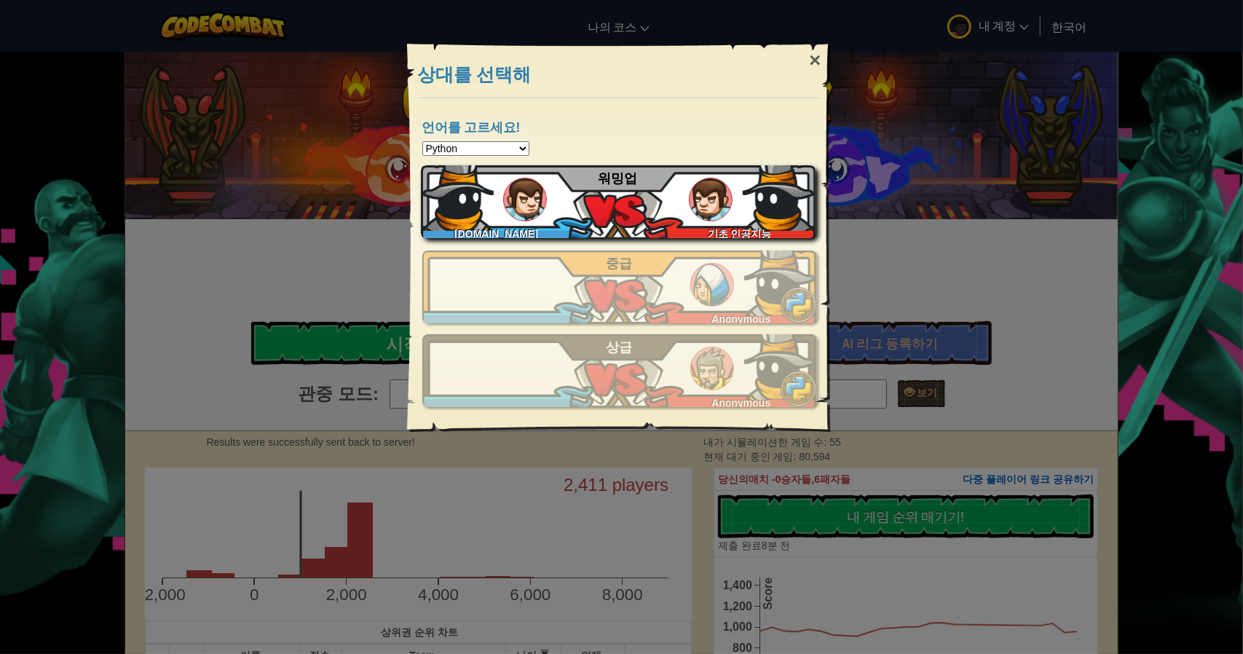
click at [563, 225] on div "[DOMAIN_NAME][PERSON_NAME]+gplus" at bounding box center [500, 231] width 158 height 15
